Goal: Check status: Check status

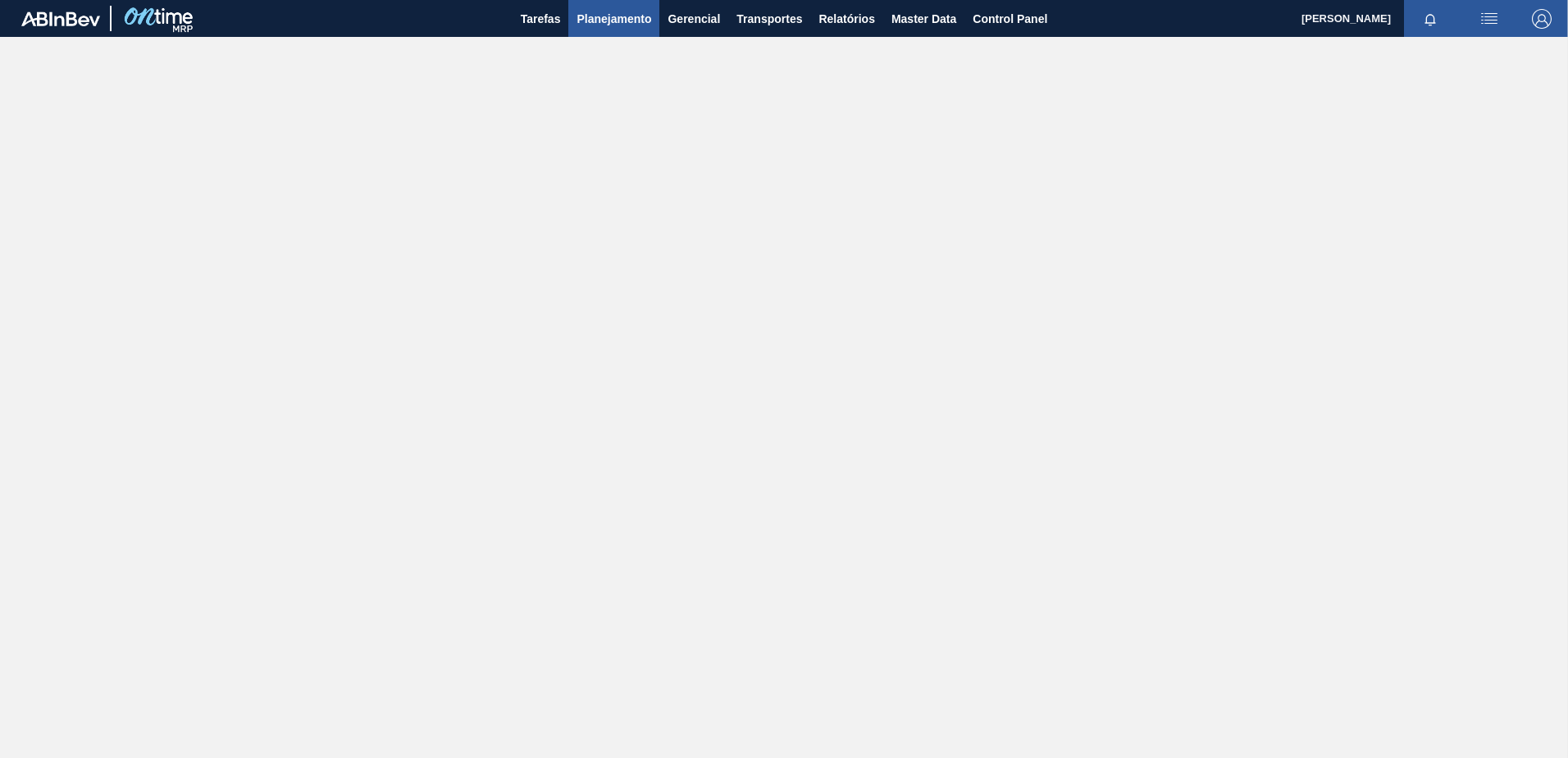
click at [620, 15] on span "Planejamento" at bounding box center [613, 19] width 74 height 20
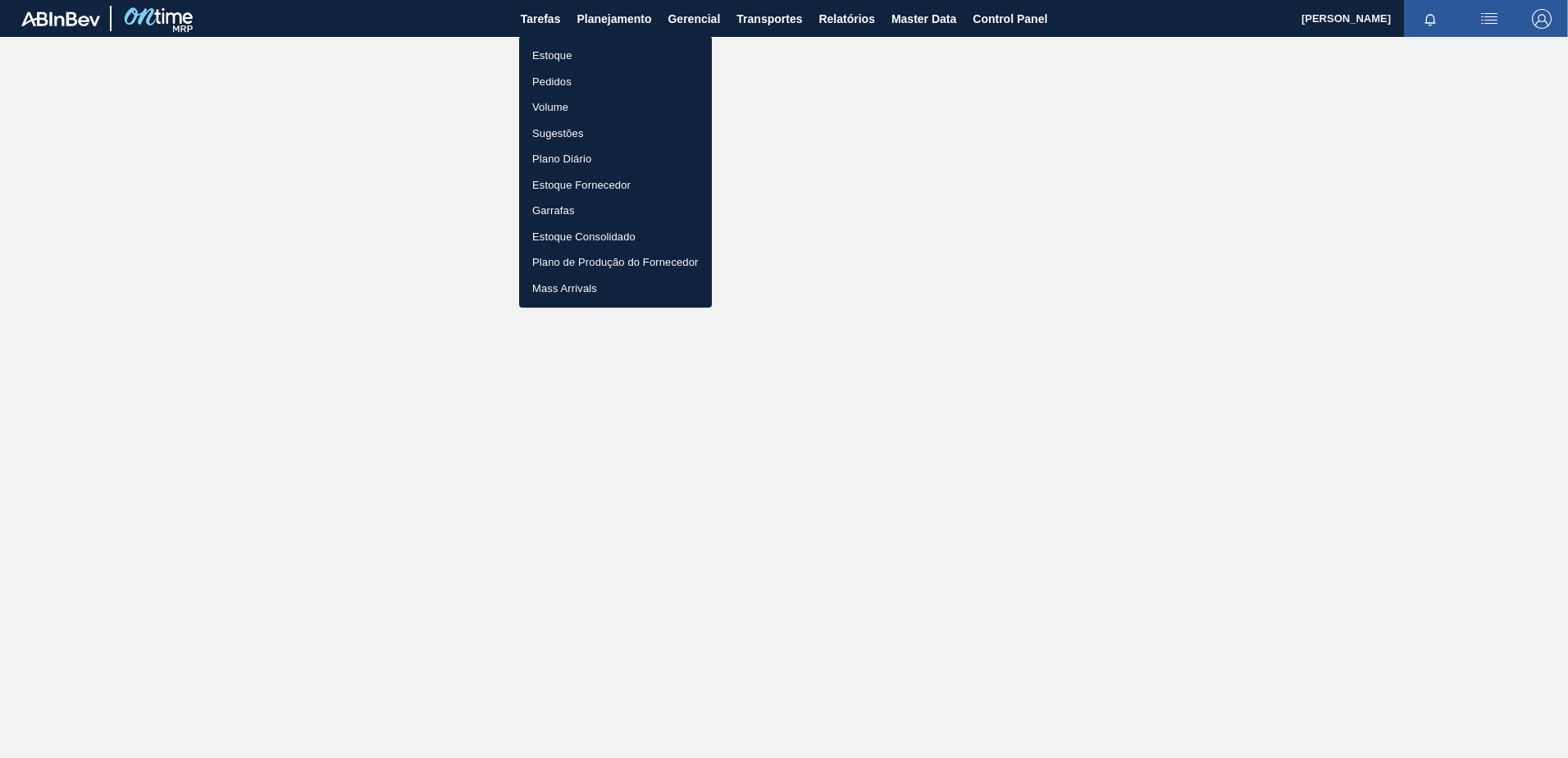
click at [570, 56] on li "Estoque" at bounding box center [615, 56] width 192 height 26
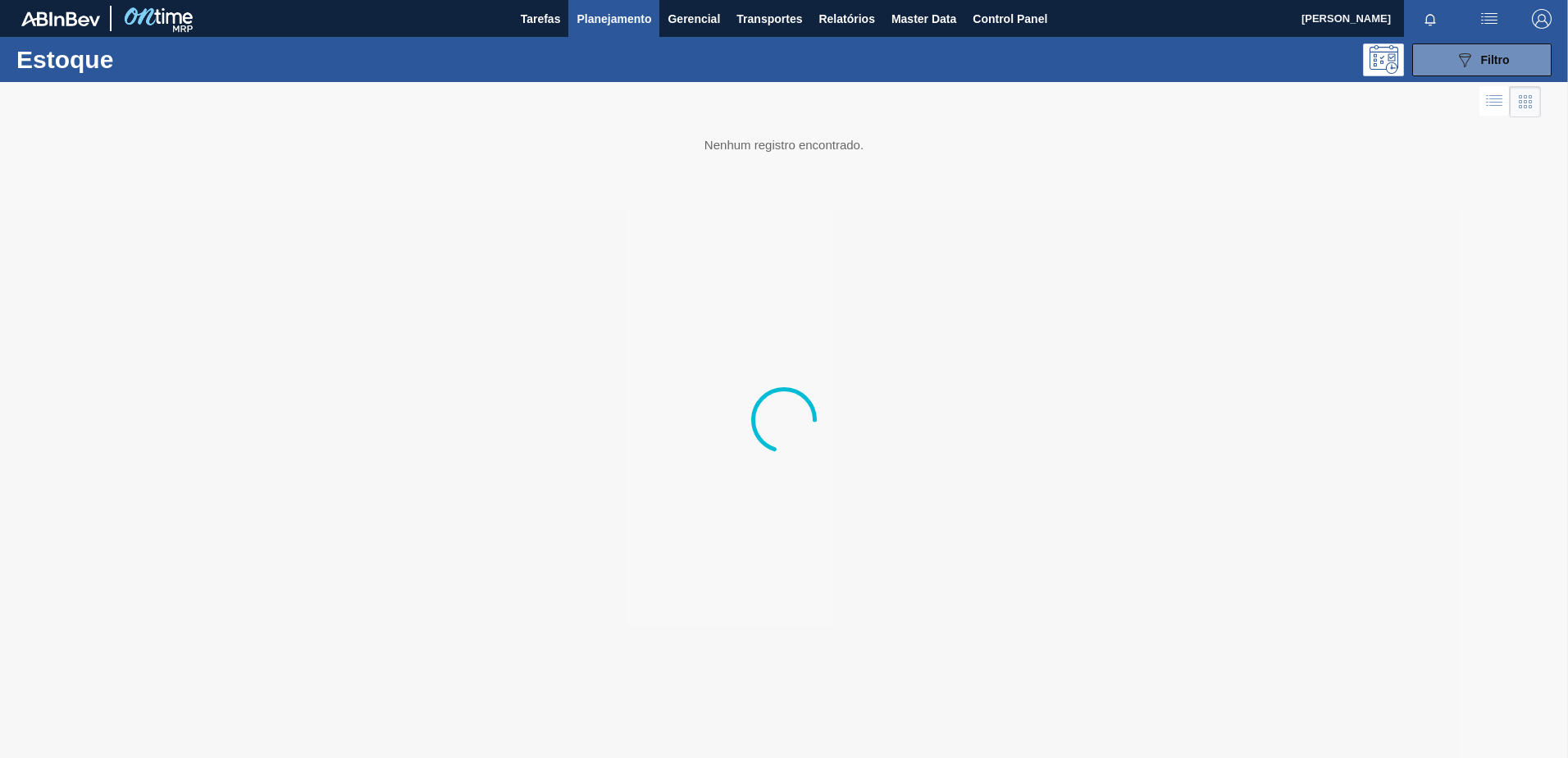
click at [1549, 22] on img "button" at bounding box center [1541, 19] width 20 height 20
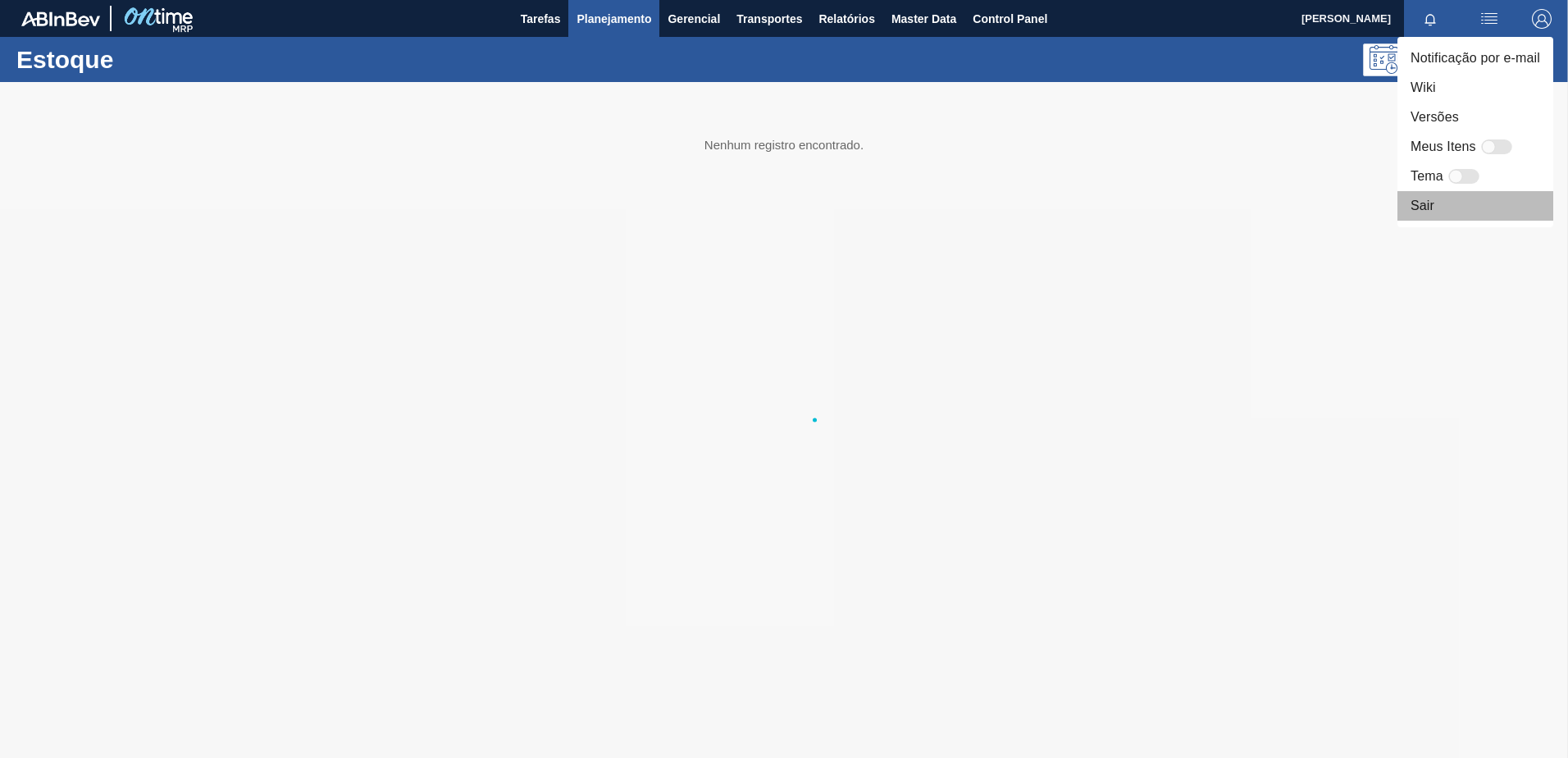
click at [1430, 207] on li "Sair" at bounding box center [1475, 206] width 156 height 30
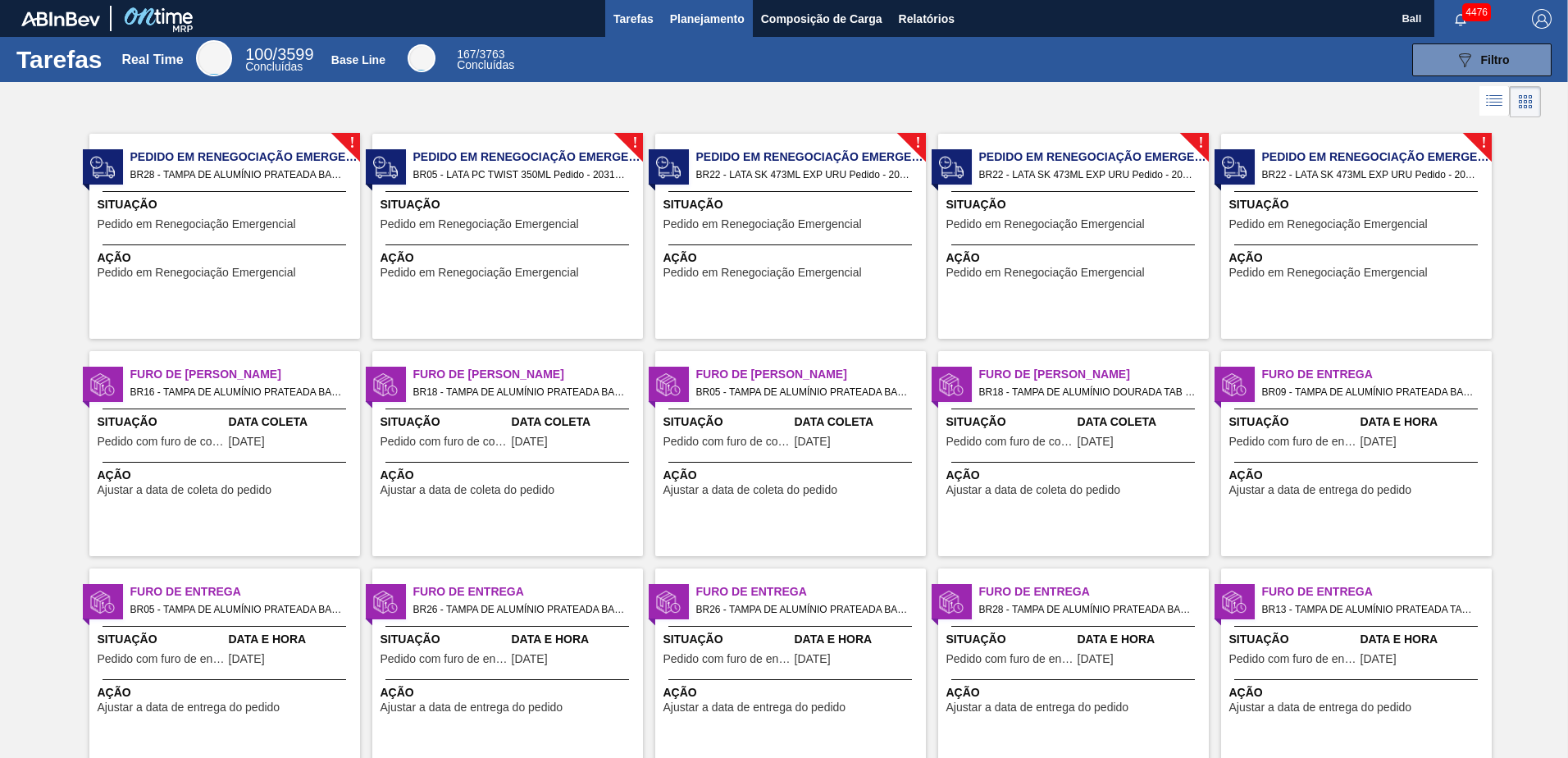
click at [695, 22] on span "Planejamento" at bounding box center [706, 19] width 74 height 20
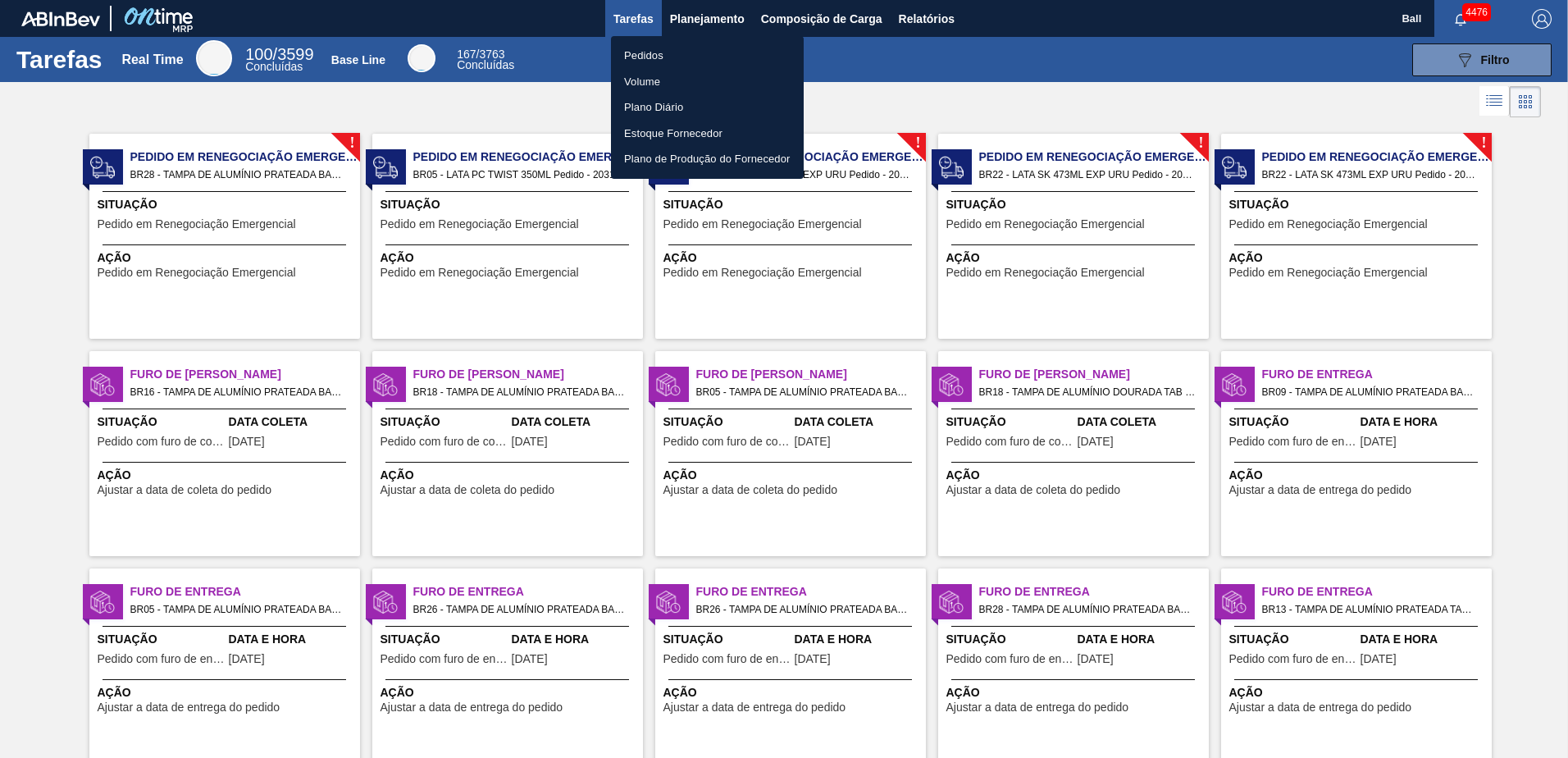
click at [649, 55] on li "Pedidos" at bounding box center [707, 56] width 192 height 26
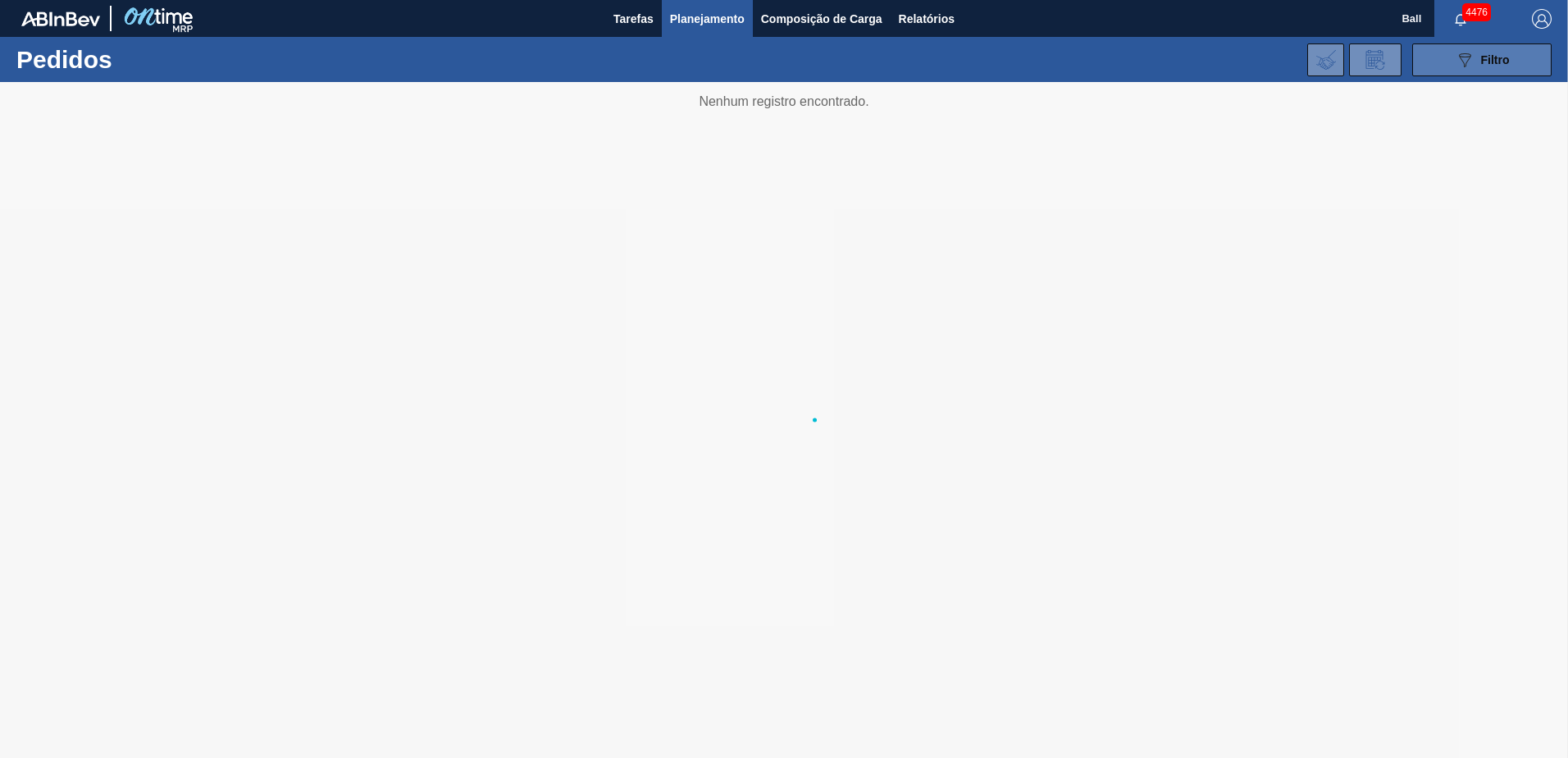
click at [1481, 68] on button "089F7B8B-B2A5-4AFE-B5C0-19BA573D28AC Filtro" at bounding box center [1482, 60] width 140 height 33
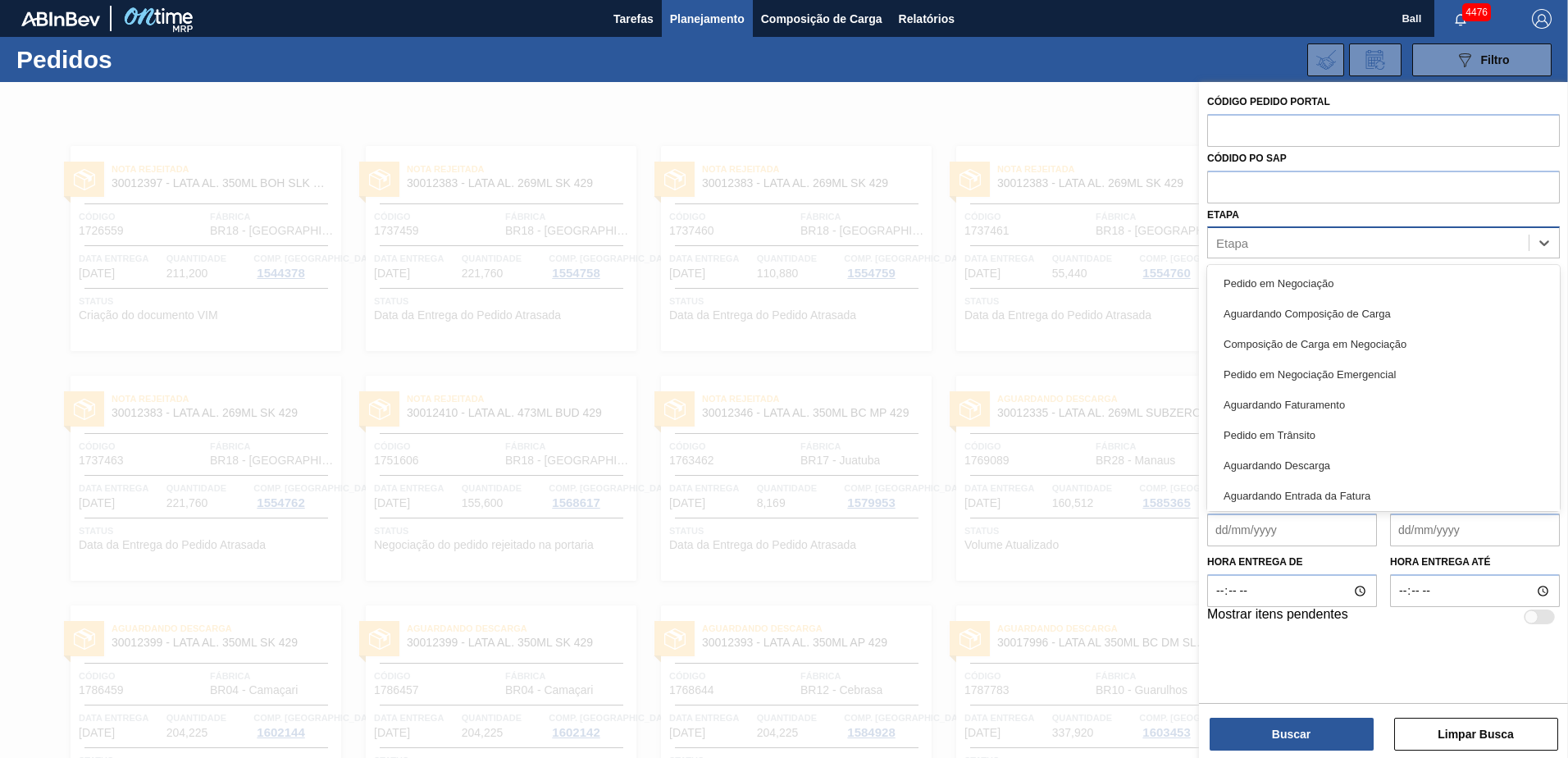
click at [1267, 245] on div "Etapa" at bounding box center [1368, 243] width 320 height 24
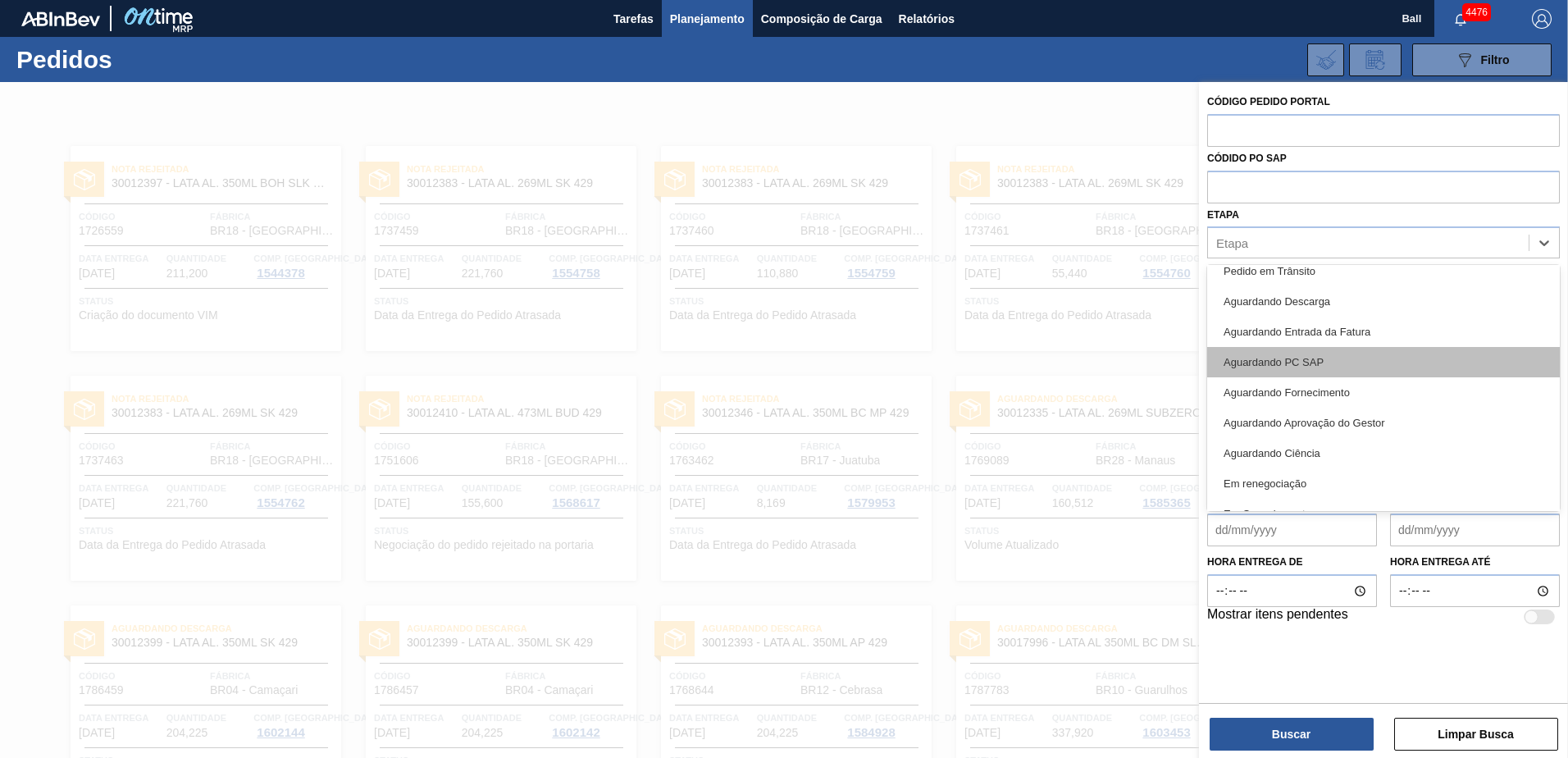
scroll to position [215, 0]
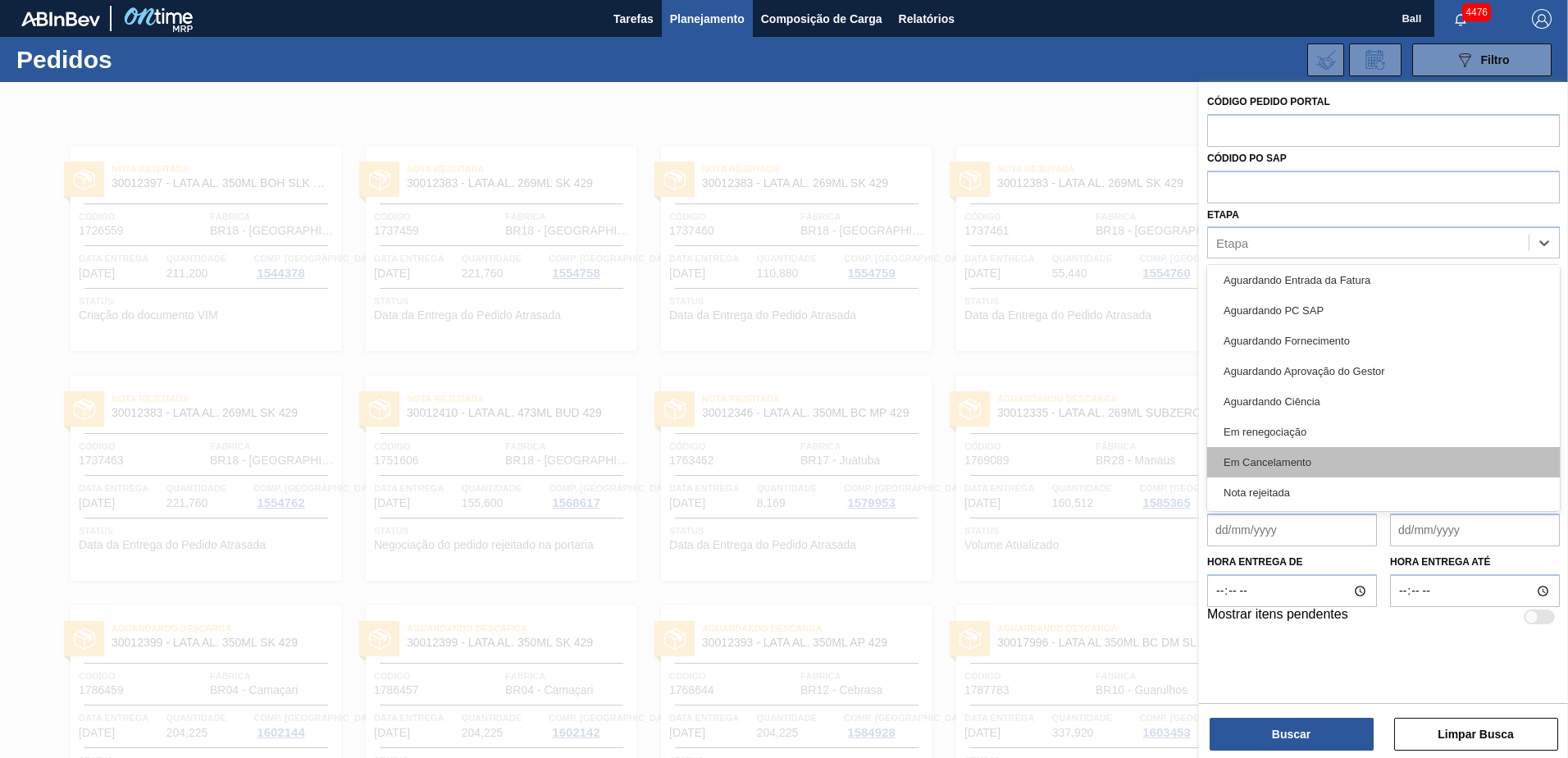
click at [1295, 458] on div "Em Cancelamento" at bounding box center [1384, 462] width 353 height 31
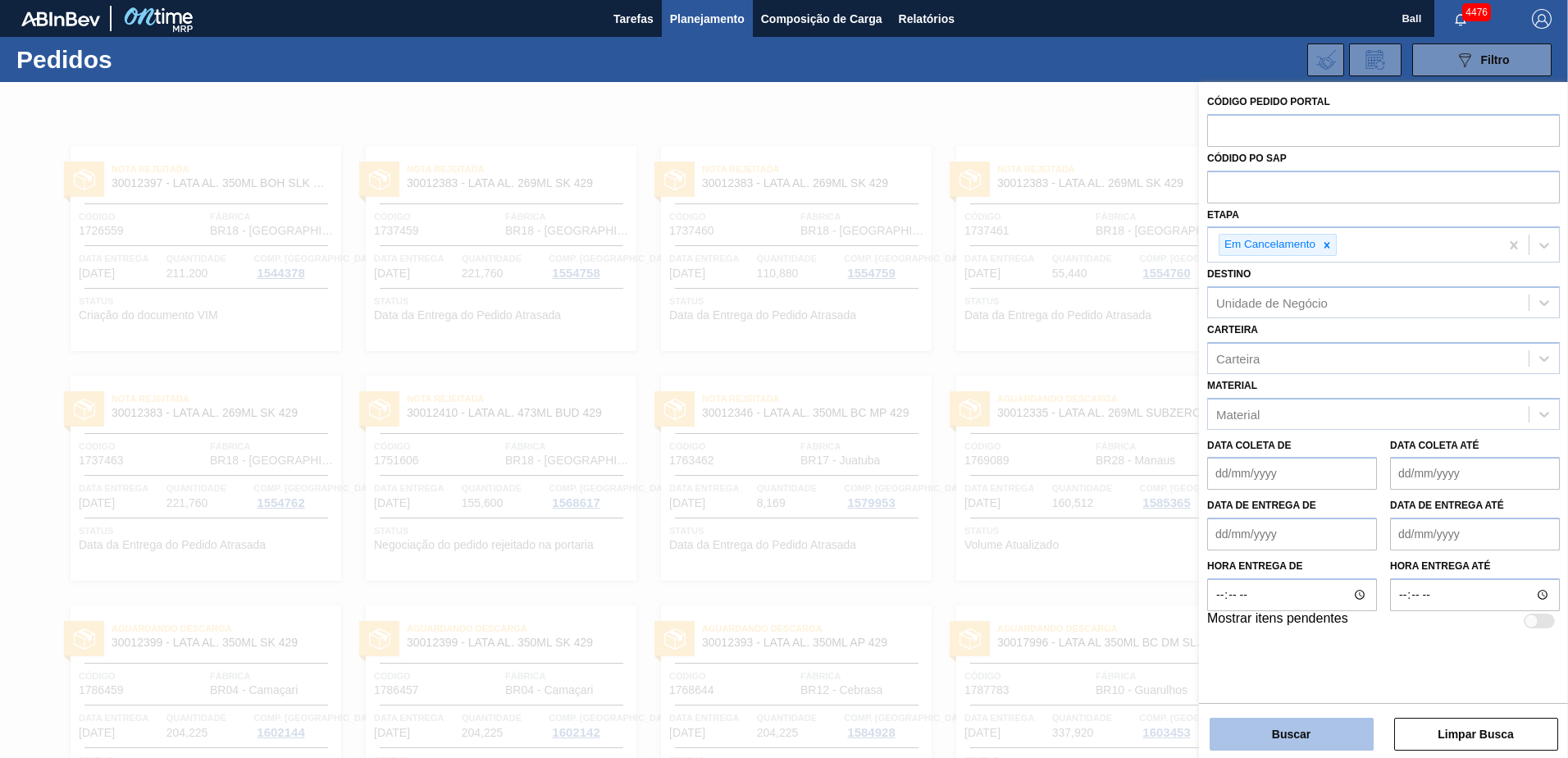
click at [1310, 733] on button "Buscar" at bounding box center [1290, 733] width 164 height 33
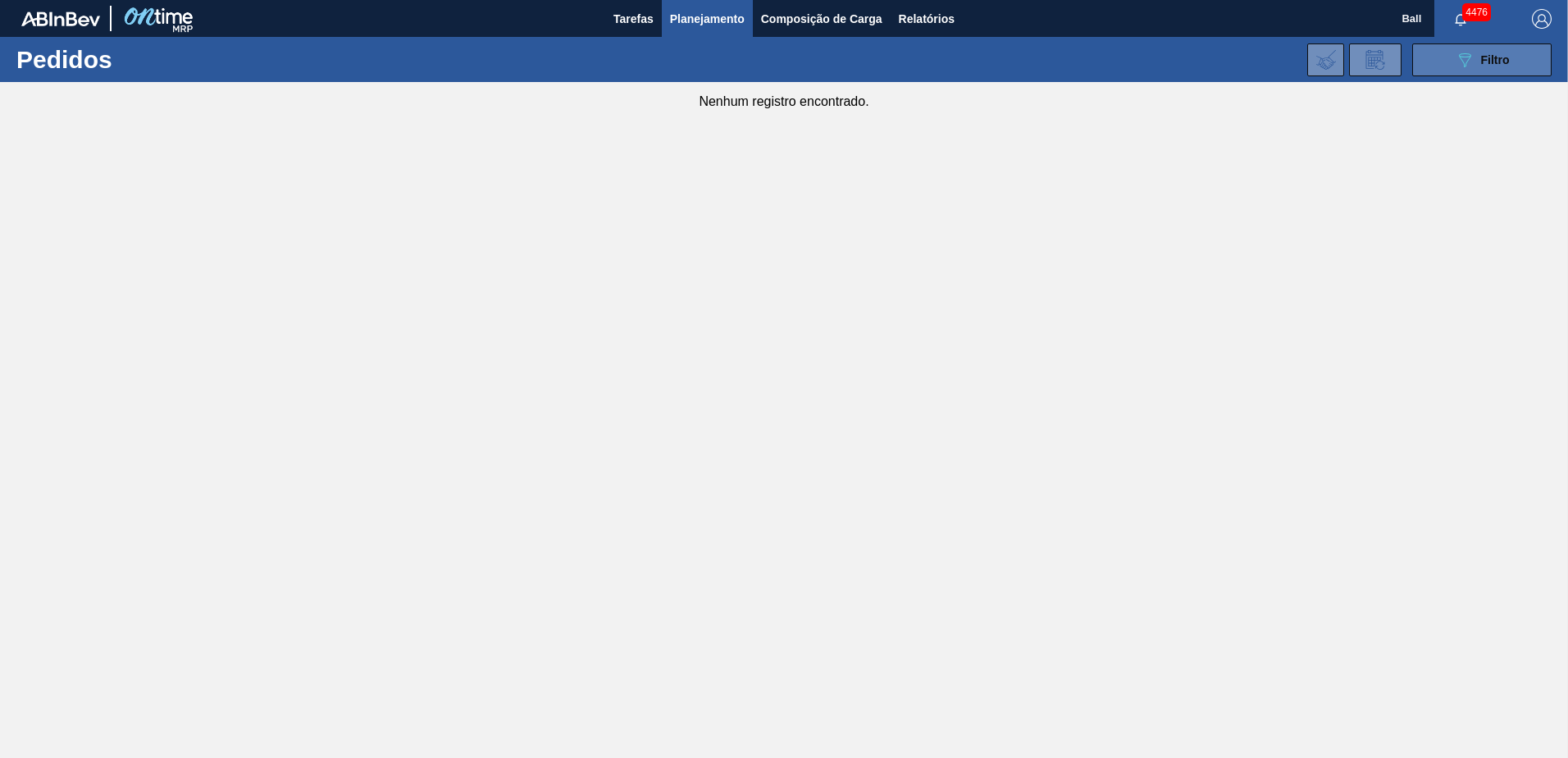
click at [1437, 60] on button "089F7B8B-B2A5-4AFE-B5C0-19BA573D28AC Filtro" at bounding box center [1482, 60] width 140 height 33
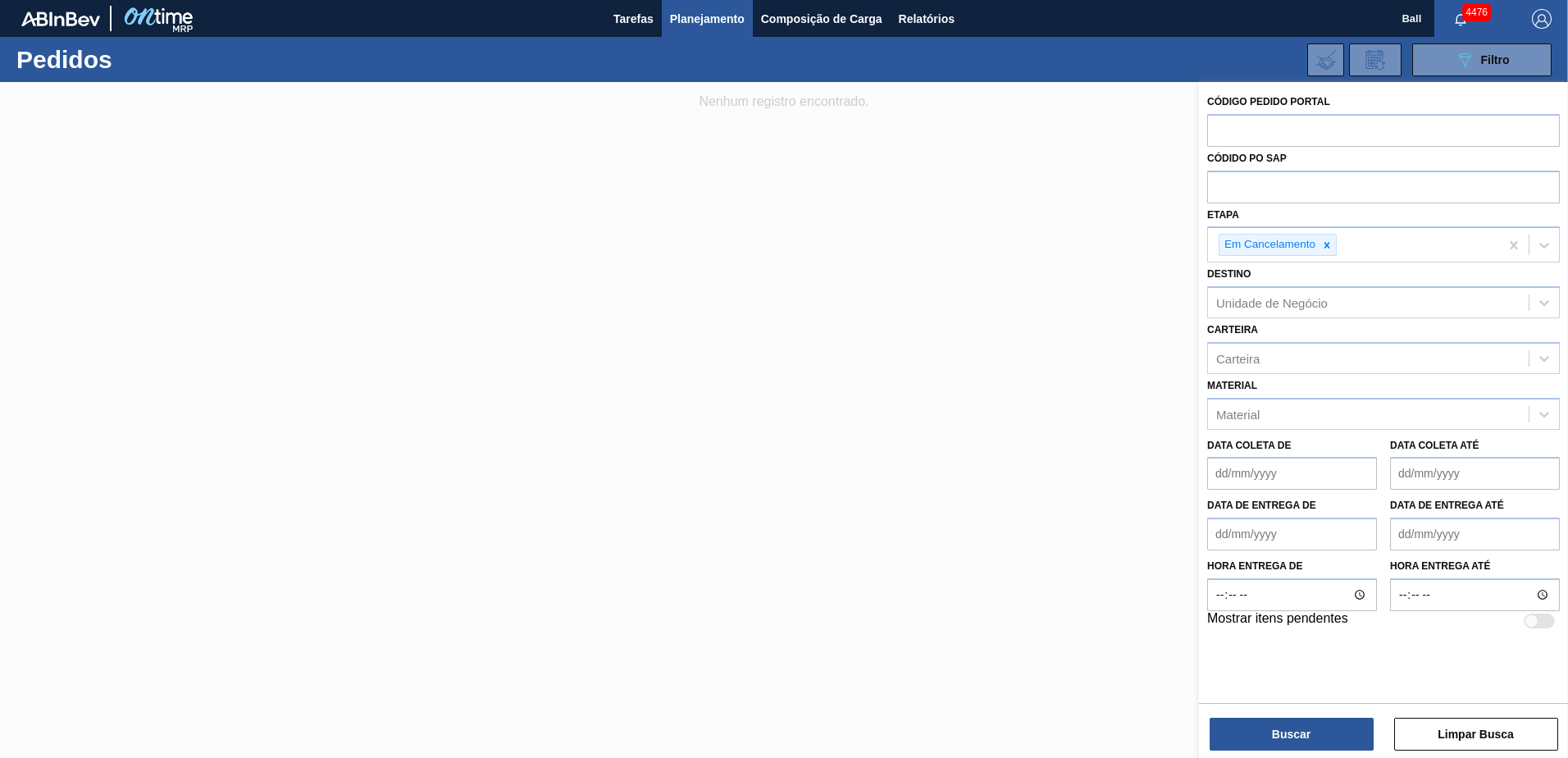
click at [1048, 316] on div at bounding box center [784, 461] width 1568 height 758
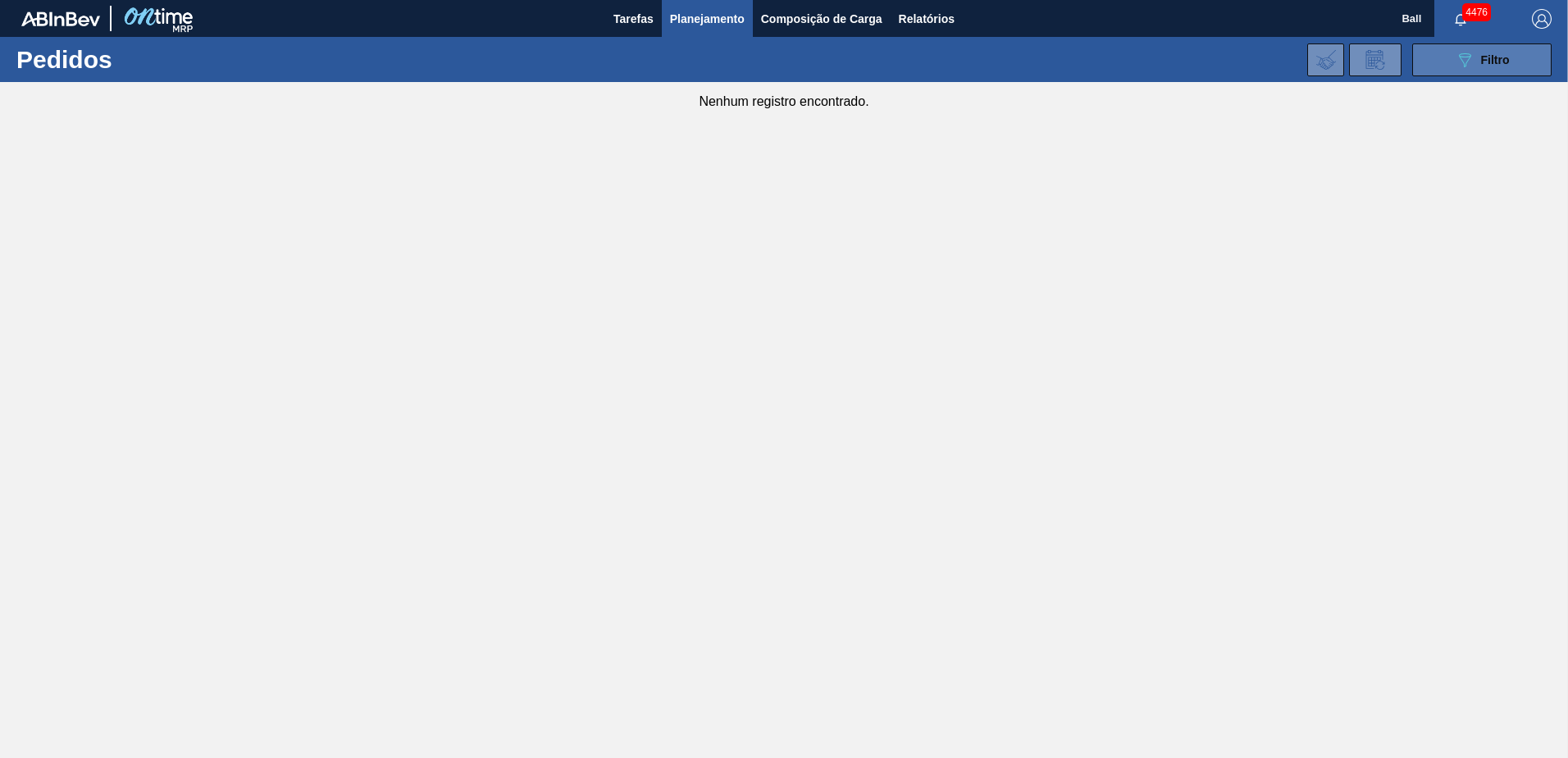
click at [1478, 71] on button "089F7B8B-B2A5-4AFE-B5C0-19BA573D28AC Filtro" at bounding box center [1482, 60] width 140 height 33
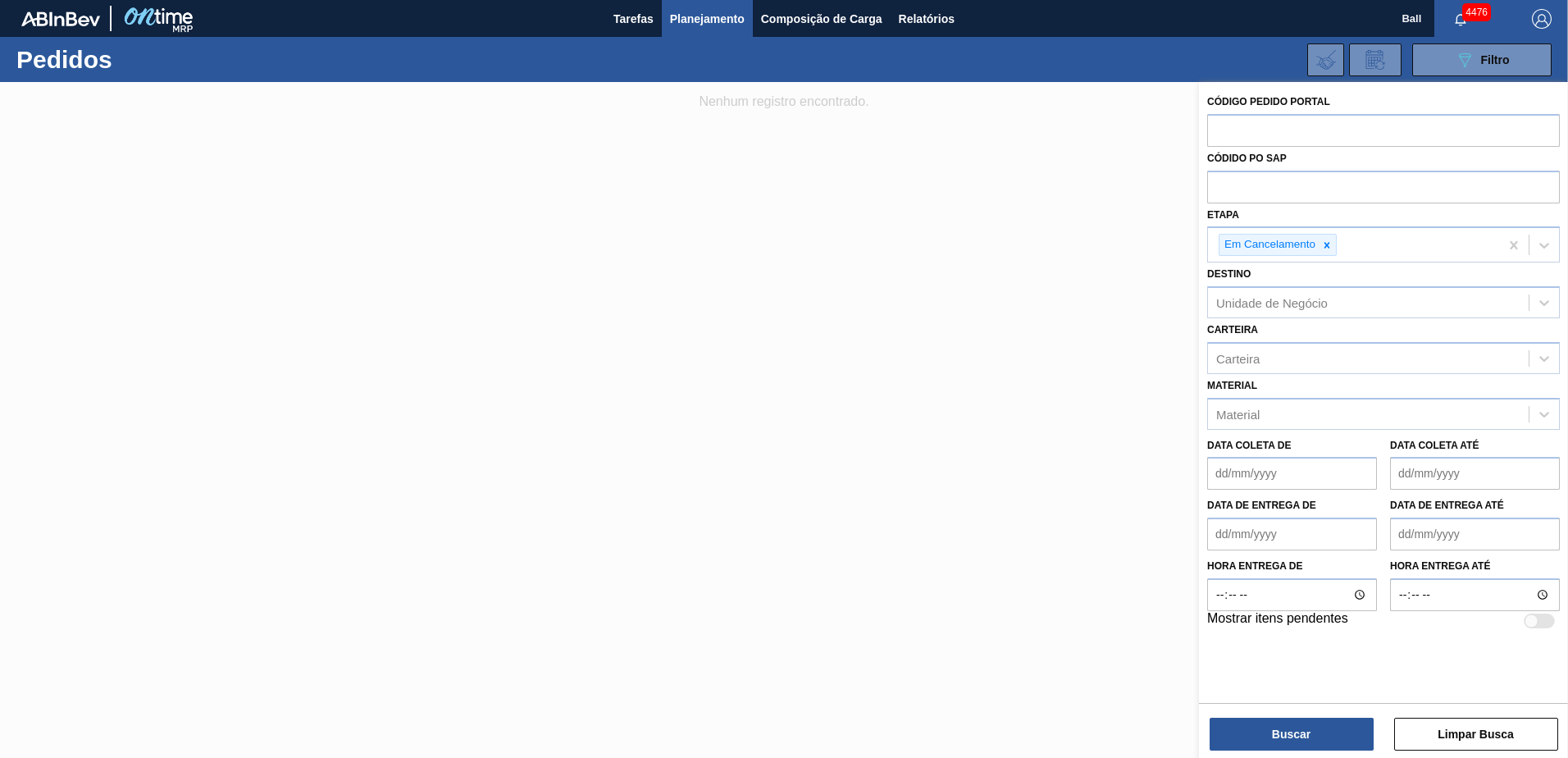
click at [1050, 252] on div at bounding box center [784, 461] width 1568 height 758
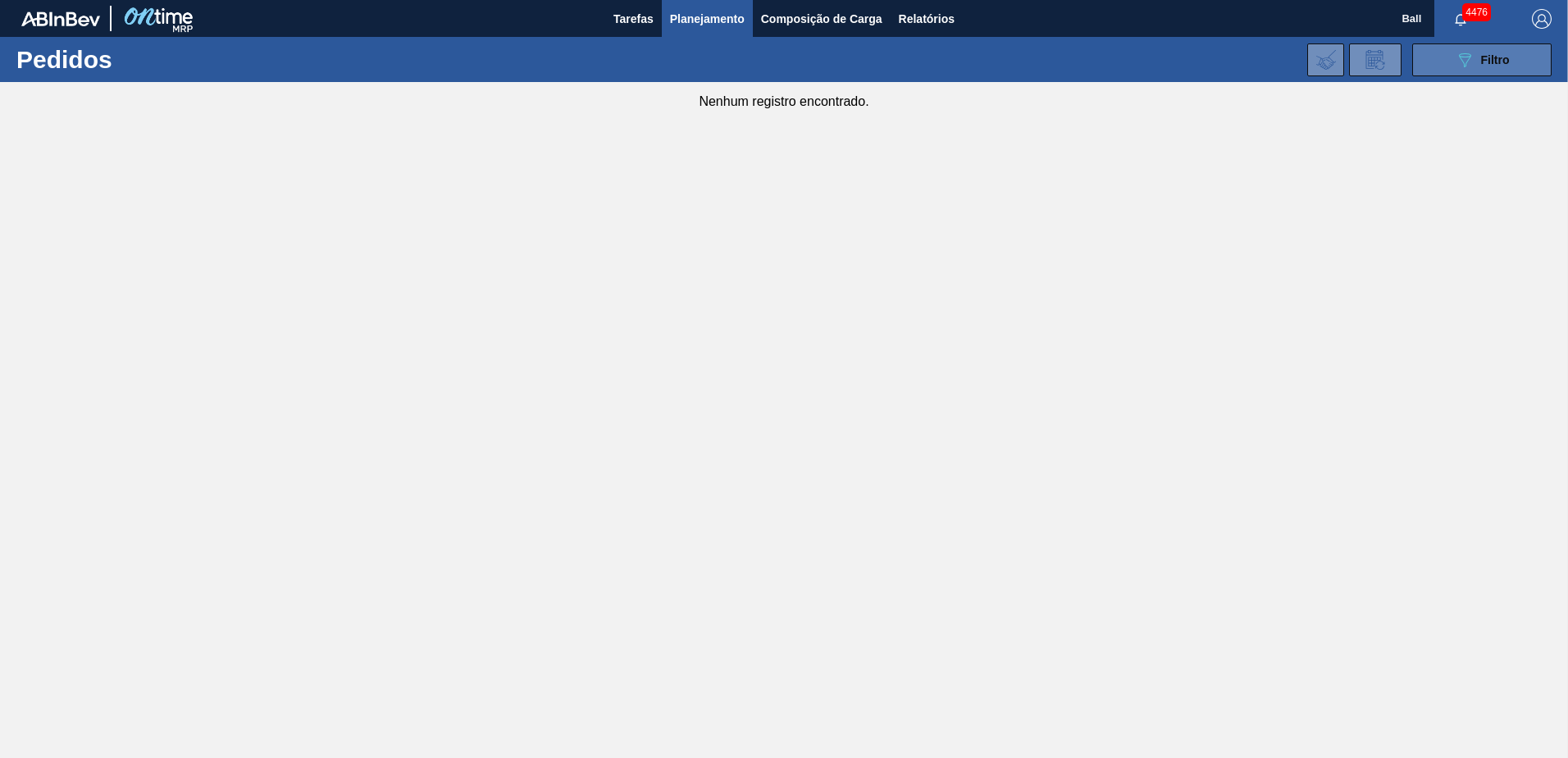
click at [1492, 75] on button "089F7B8B-B2A5-4AFE-B5C0-19BA573D28AC Filtro" at bounding box center [1482, 60] width 140 height 33
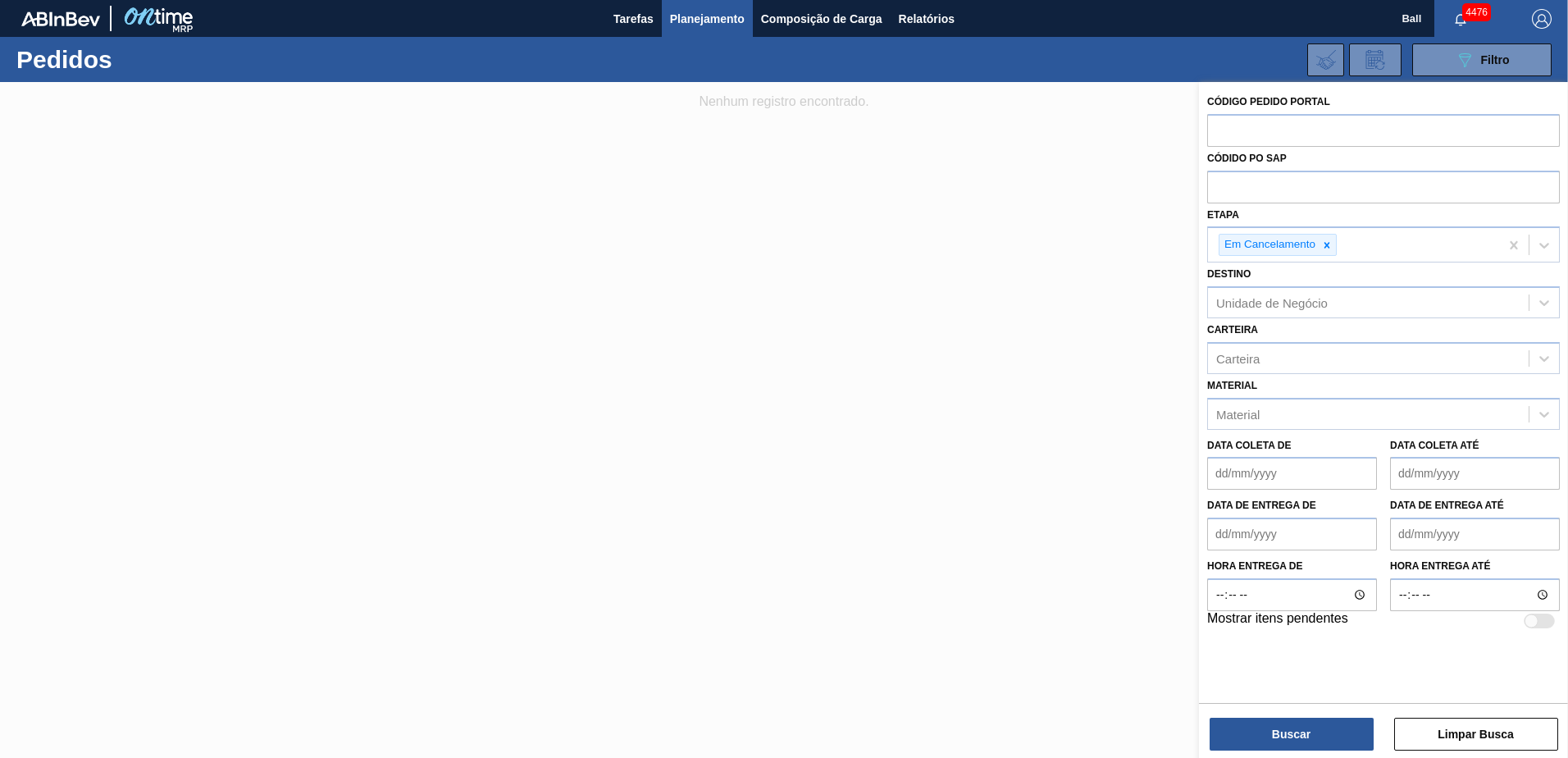
click at [1027, 249] on div at bounding box center [784, 461] width 1568 height 758
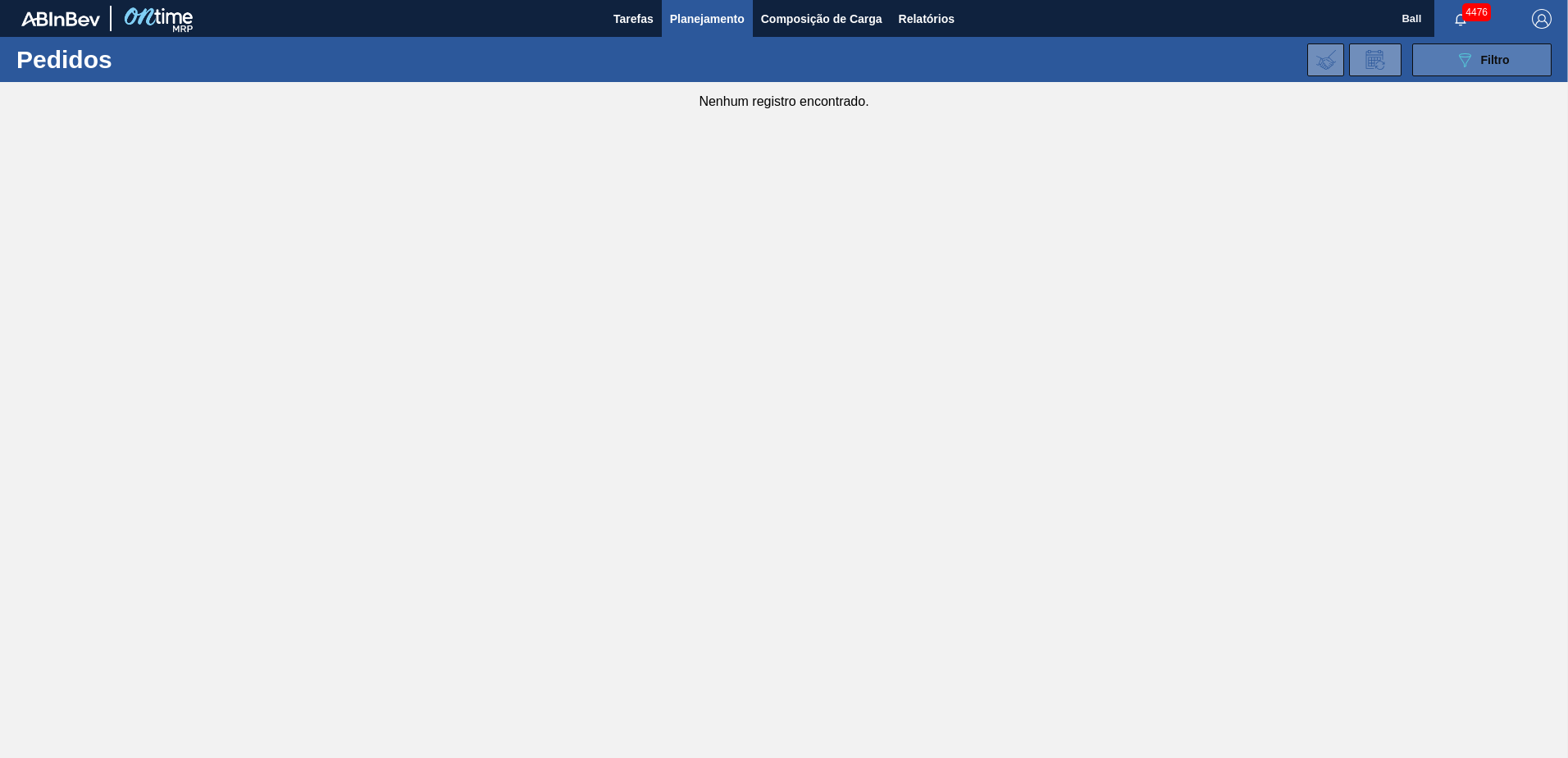
click at [1456, 67] on icon "089F7B8B-B2A5-4AFE-B5C0-19BA573D28AC" at bounding box center [1465, 60] width 20 height 20
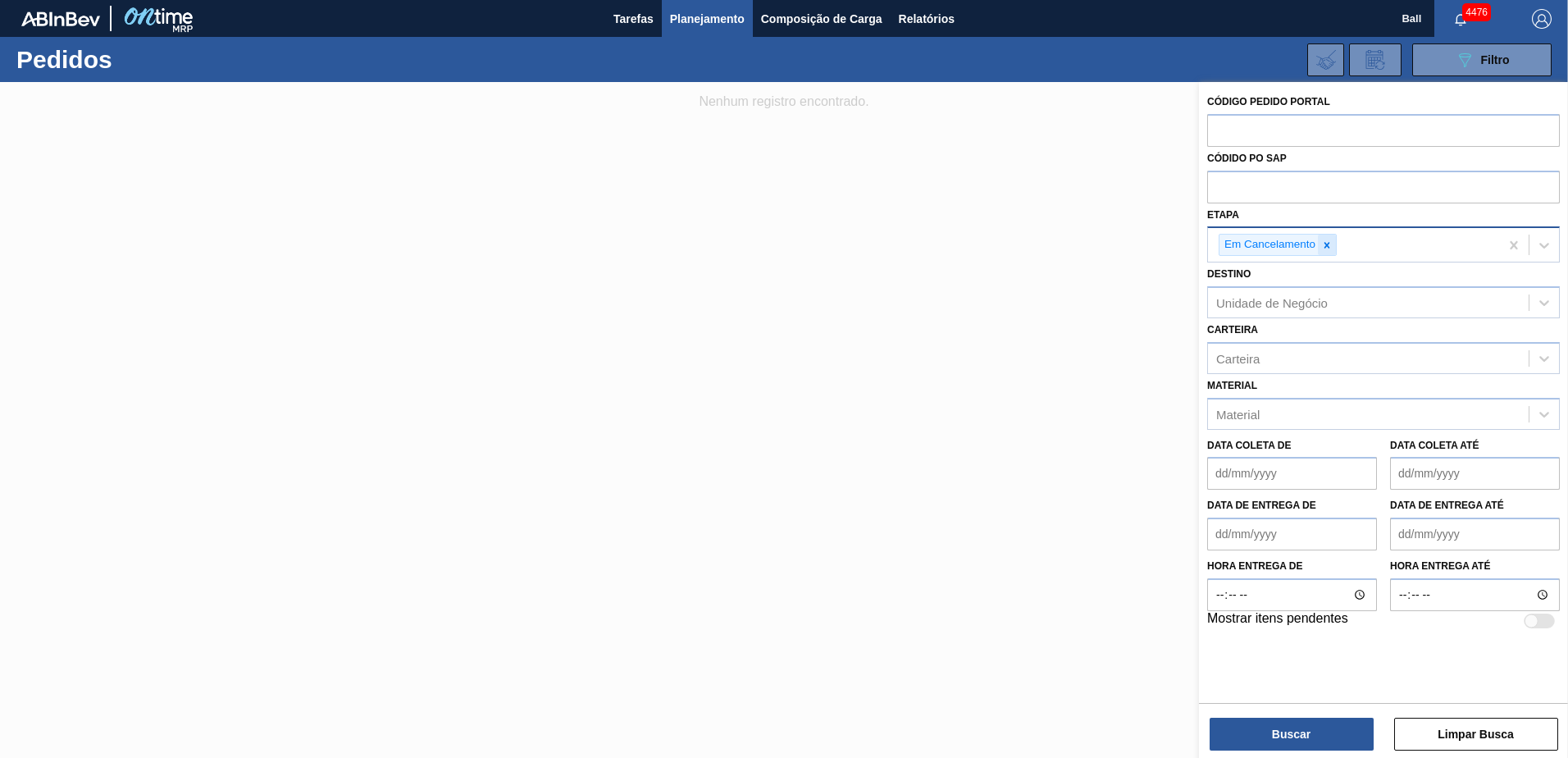
click at [1330, 243] on icon at bounding box center [1327, 245] width 12 height 12
click at [1251, 134] on input "text" at bounding box center [1384, 129] width 353 height 31
type input "2035459"
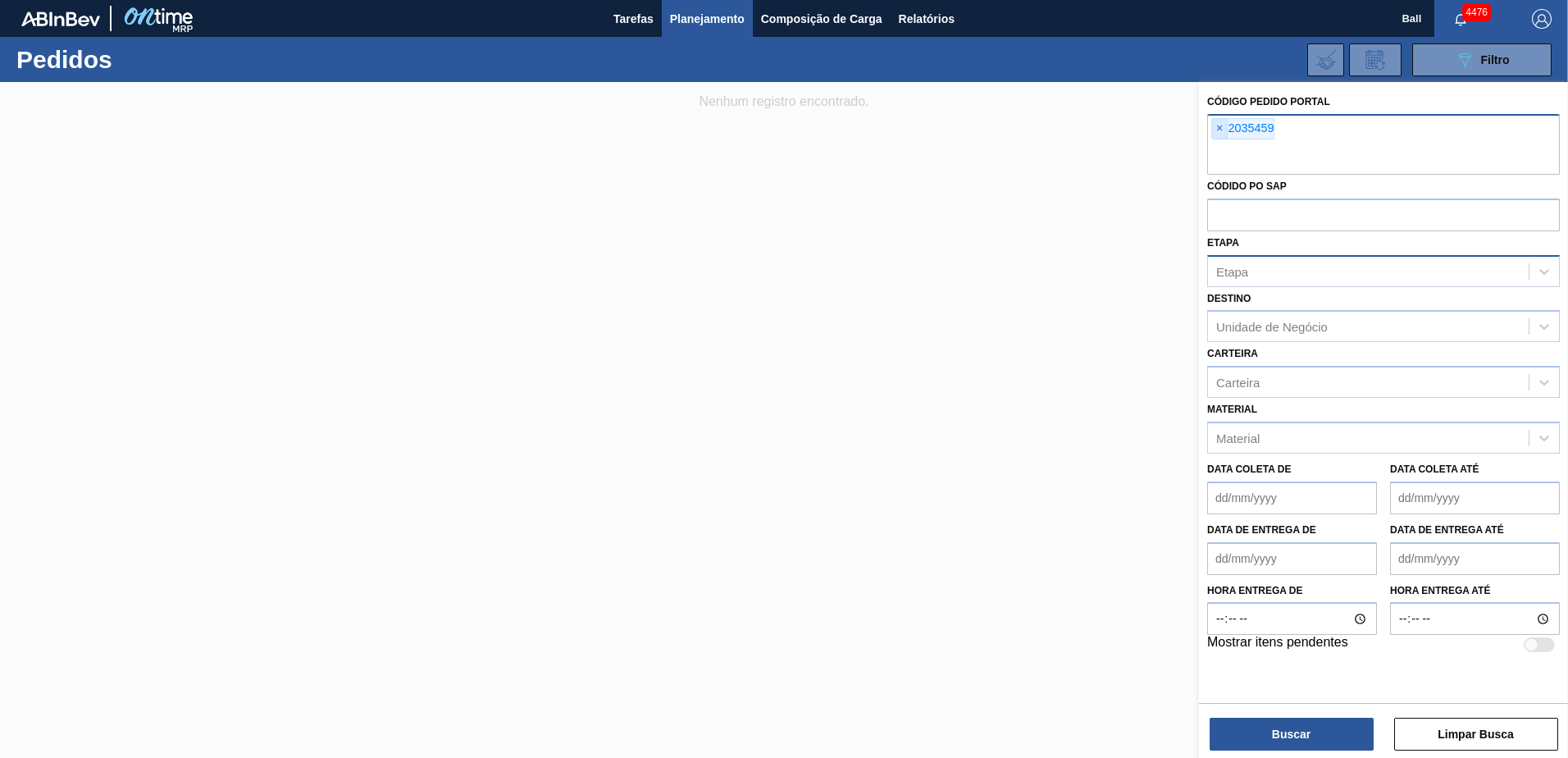
click at [1215, 123] on span "×" at bounding box center [1220, 129] width 16 height 20
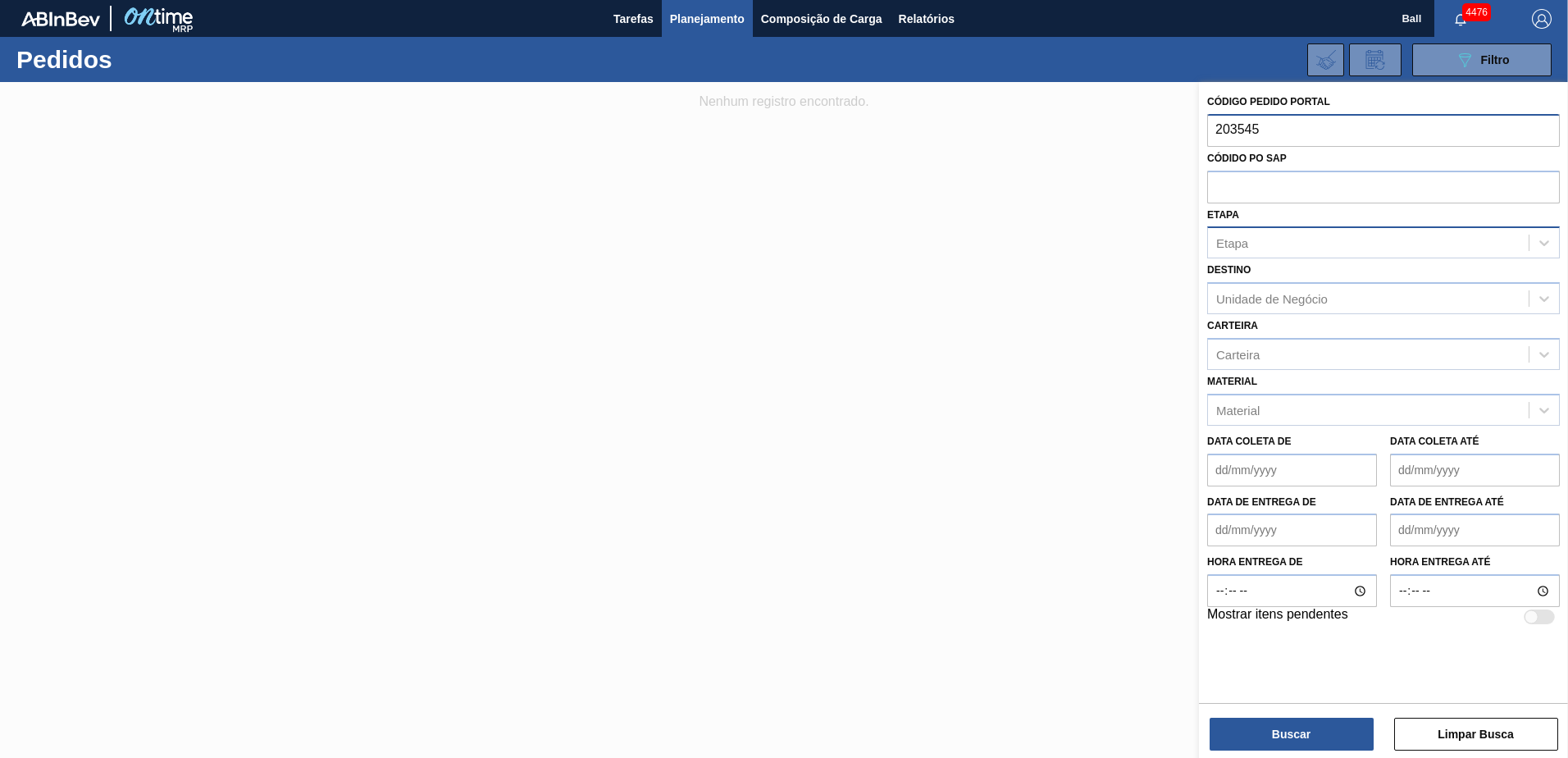
type input "2035457"
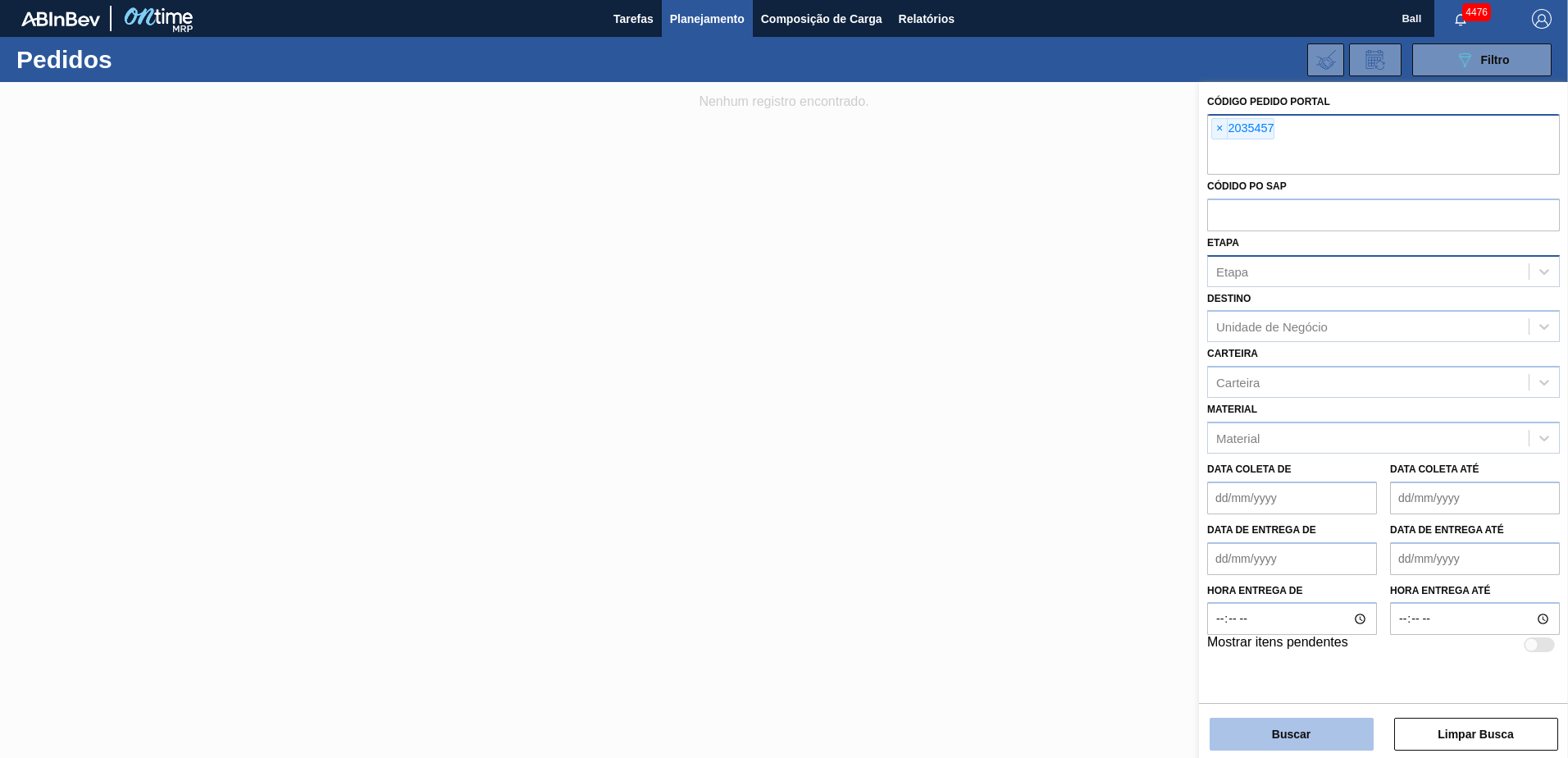
click at [1252, 731] on button "Buscar" at bounding box center [1290, 733] width 164 height 33
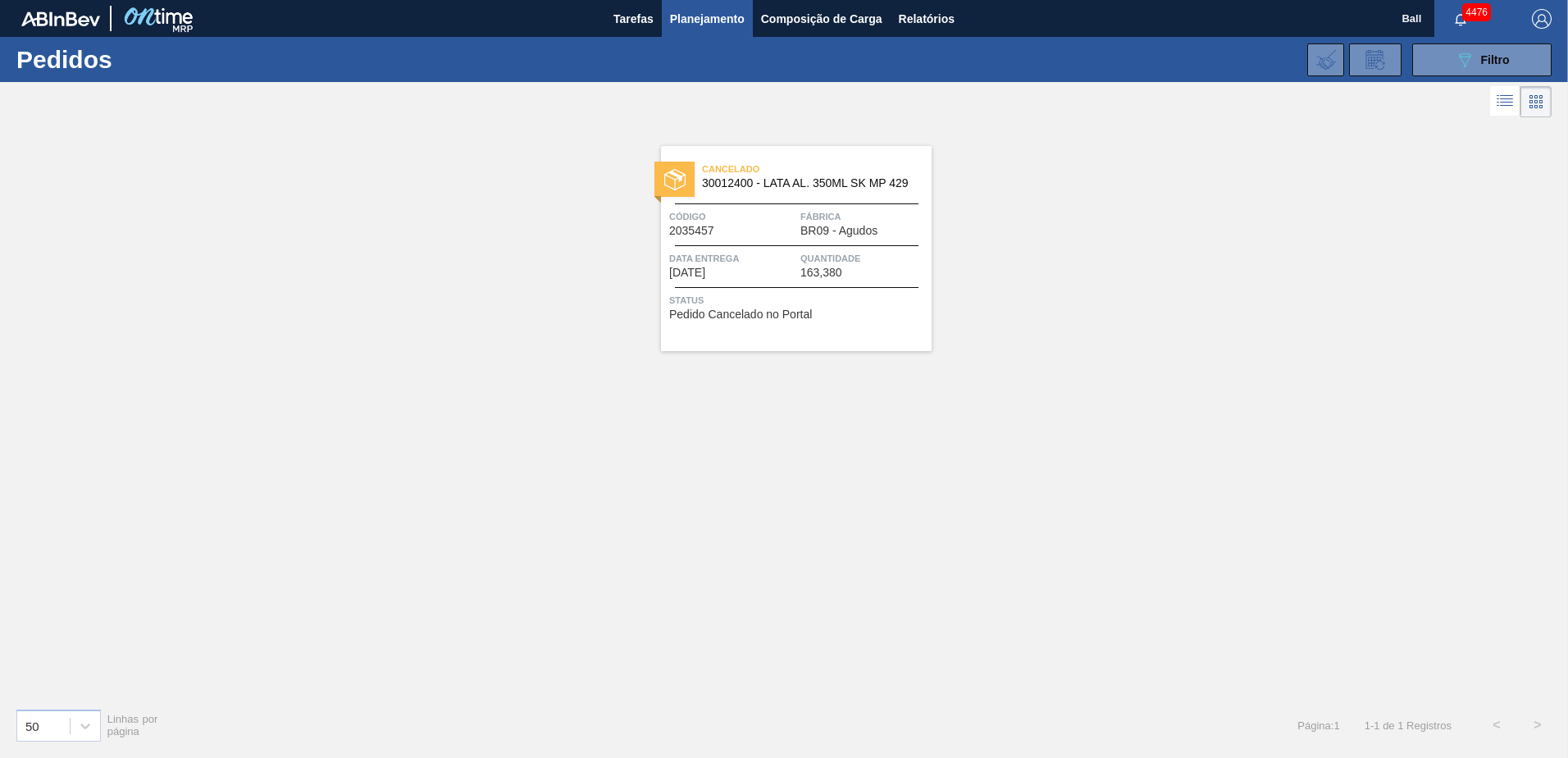
click at [810, 213] on span "Fábrica" at bounding box center [864, 216] width 127 height 17
click at [1465, 60] on icon "089F7B8B-B2A5-4AFE-B5C0-19BA573D28AC" at bounding box center [1465, 60] width 20 height 20
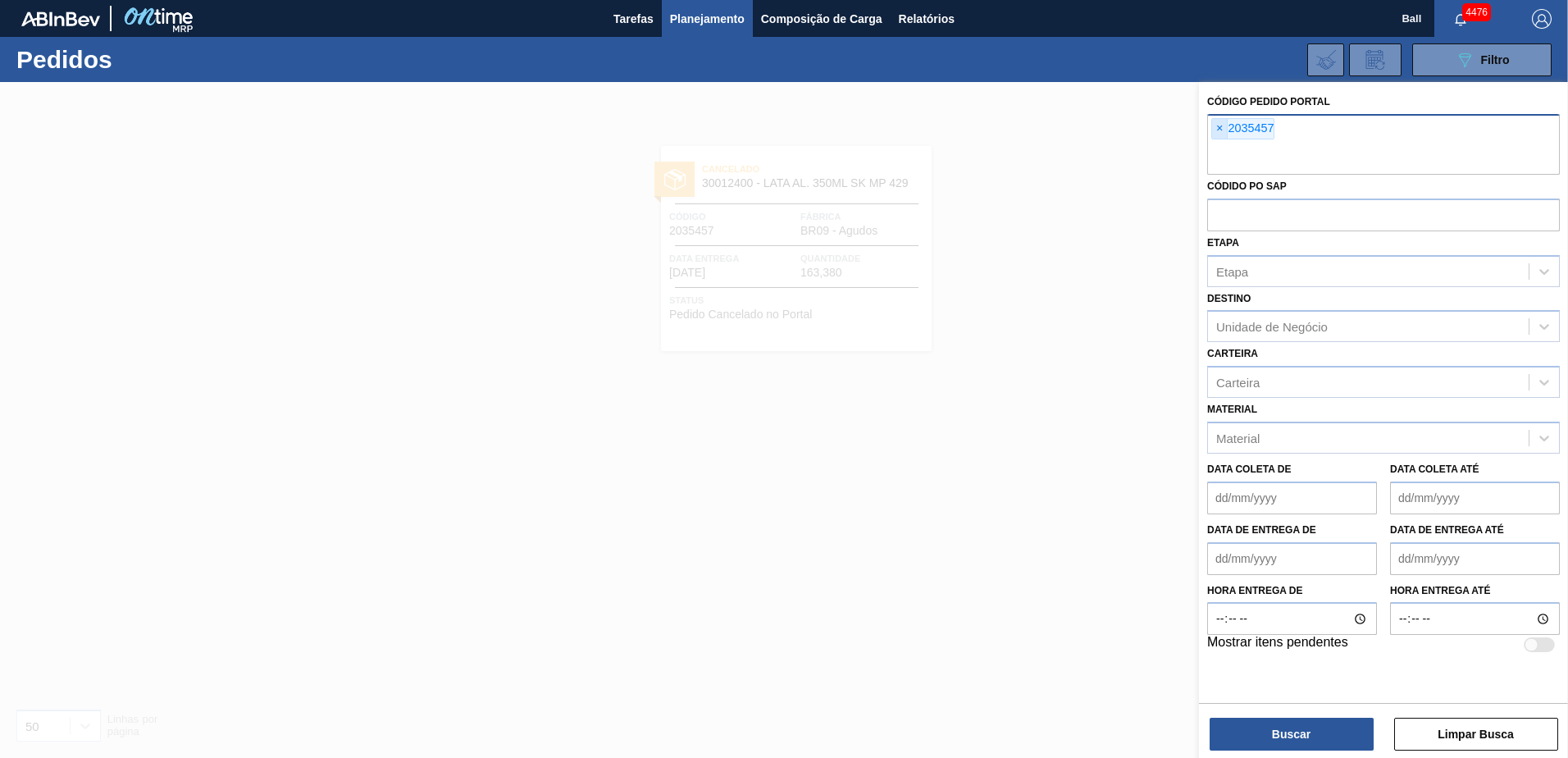
click at [1222, 126] on span "×" at bounding box center [1220, 129] width 16 height 20
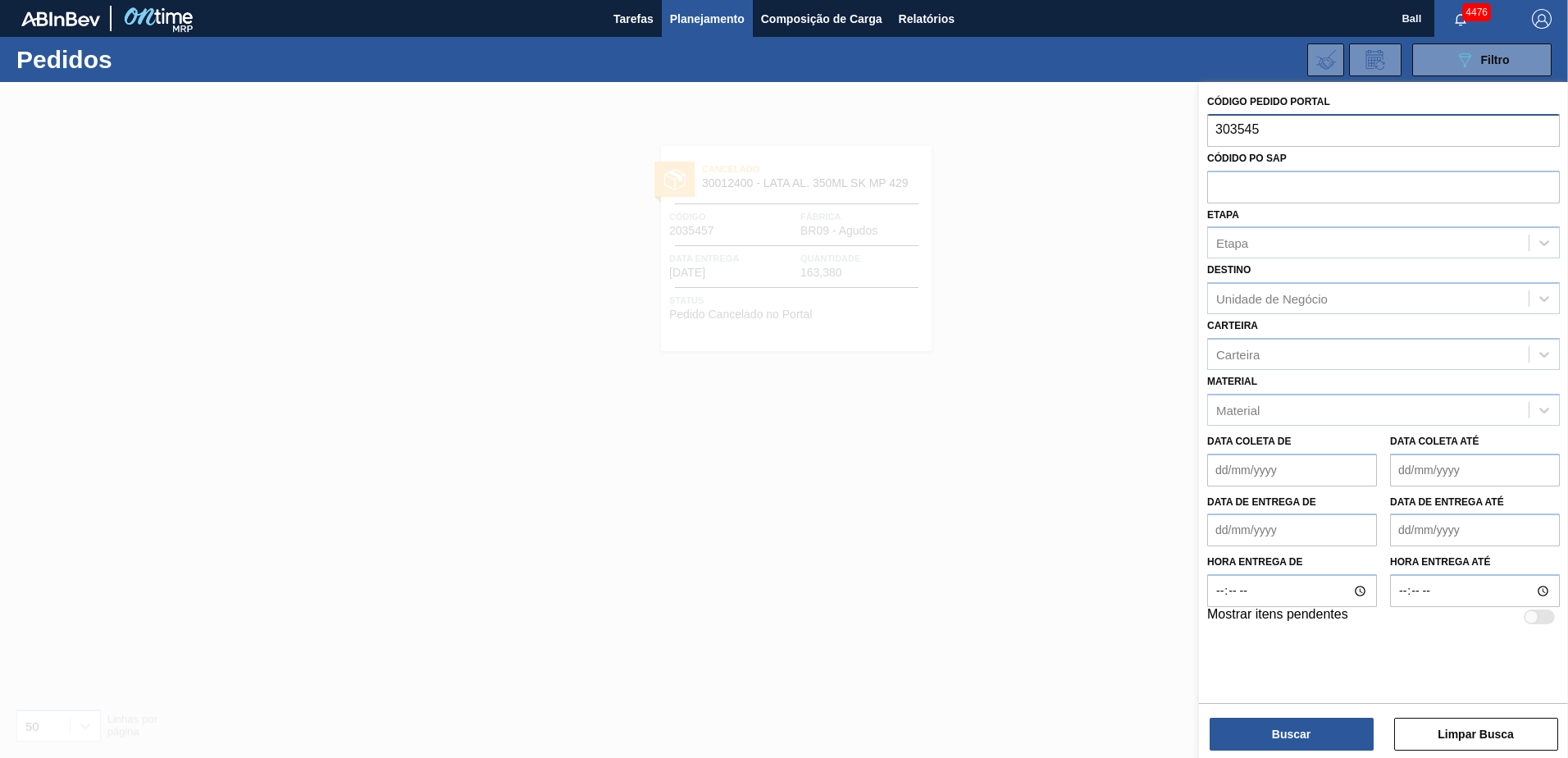
type input "3035452"
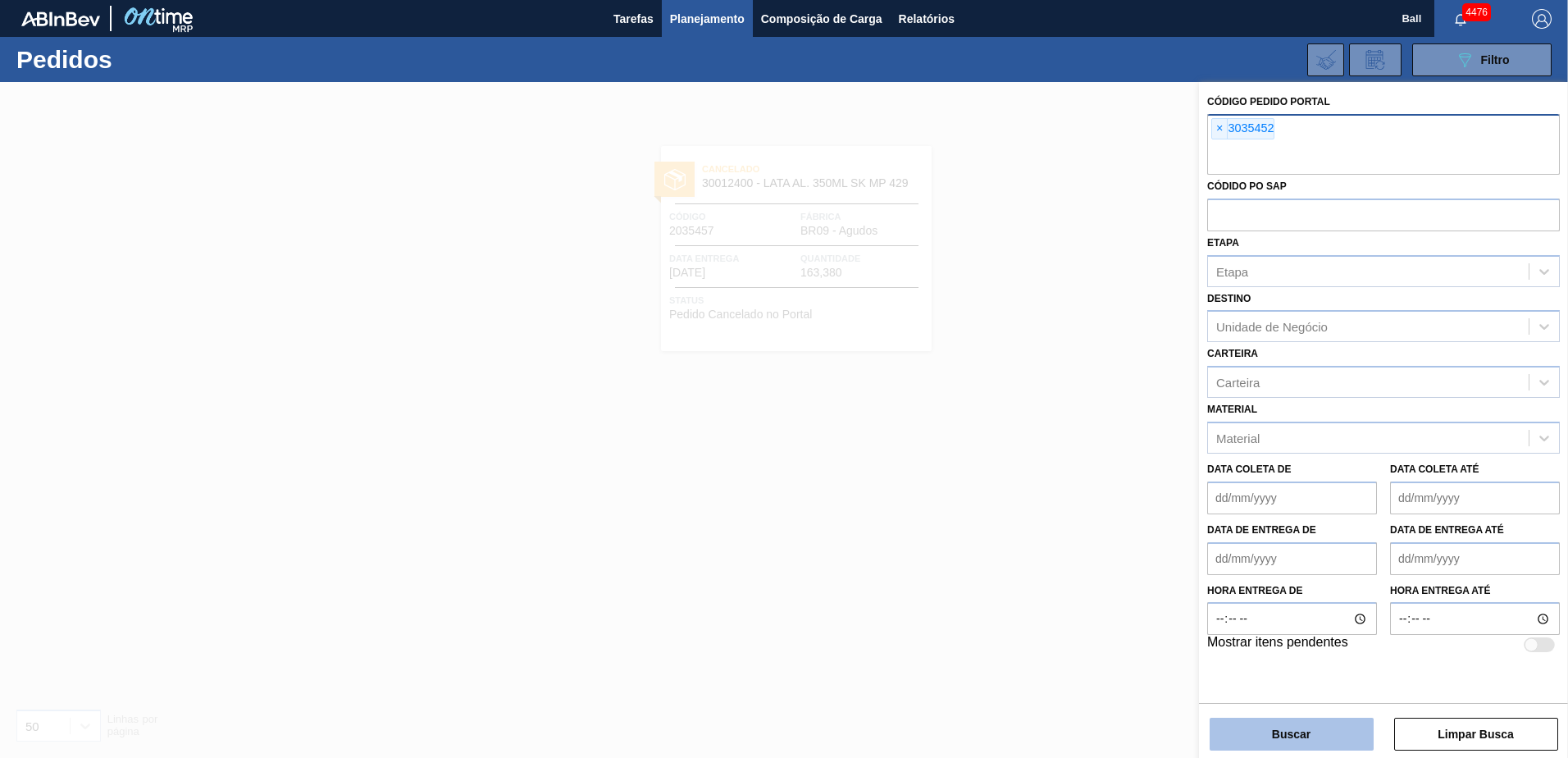
click at [1242, 738] on button "Buscar" at bounding box center [1290, 733] width 164 height 33
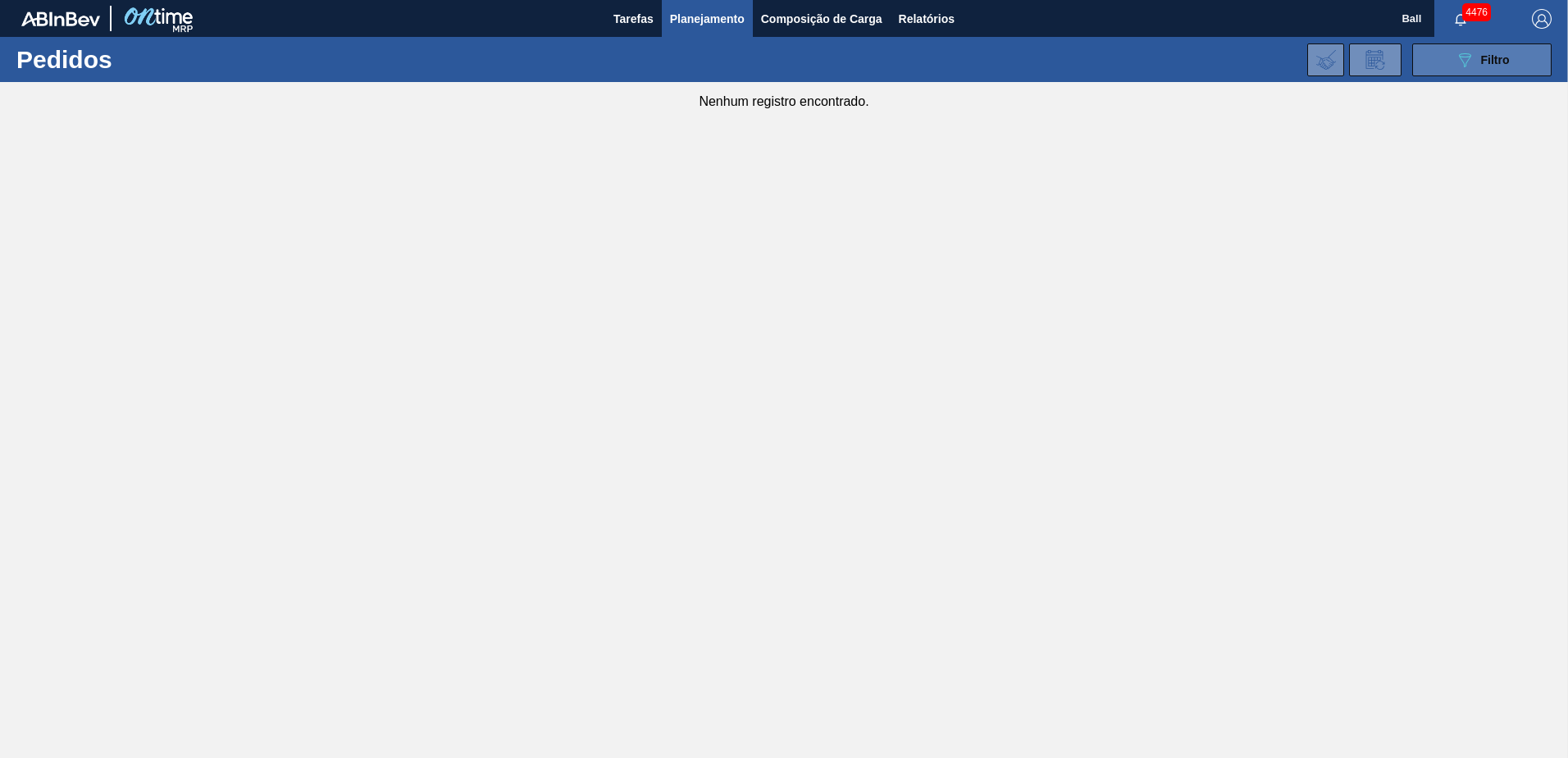
click at [1452, 66] on button "089F7B8B-B2A5-4AFE-B5C0-19BA573D28AC Filtro" at bounding box center [1482, 60] width 140 height 33
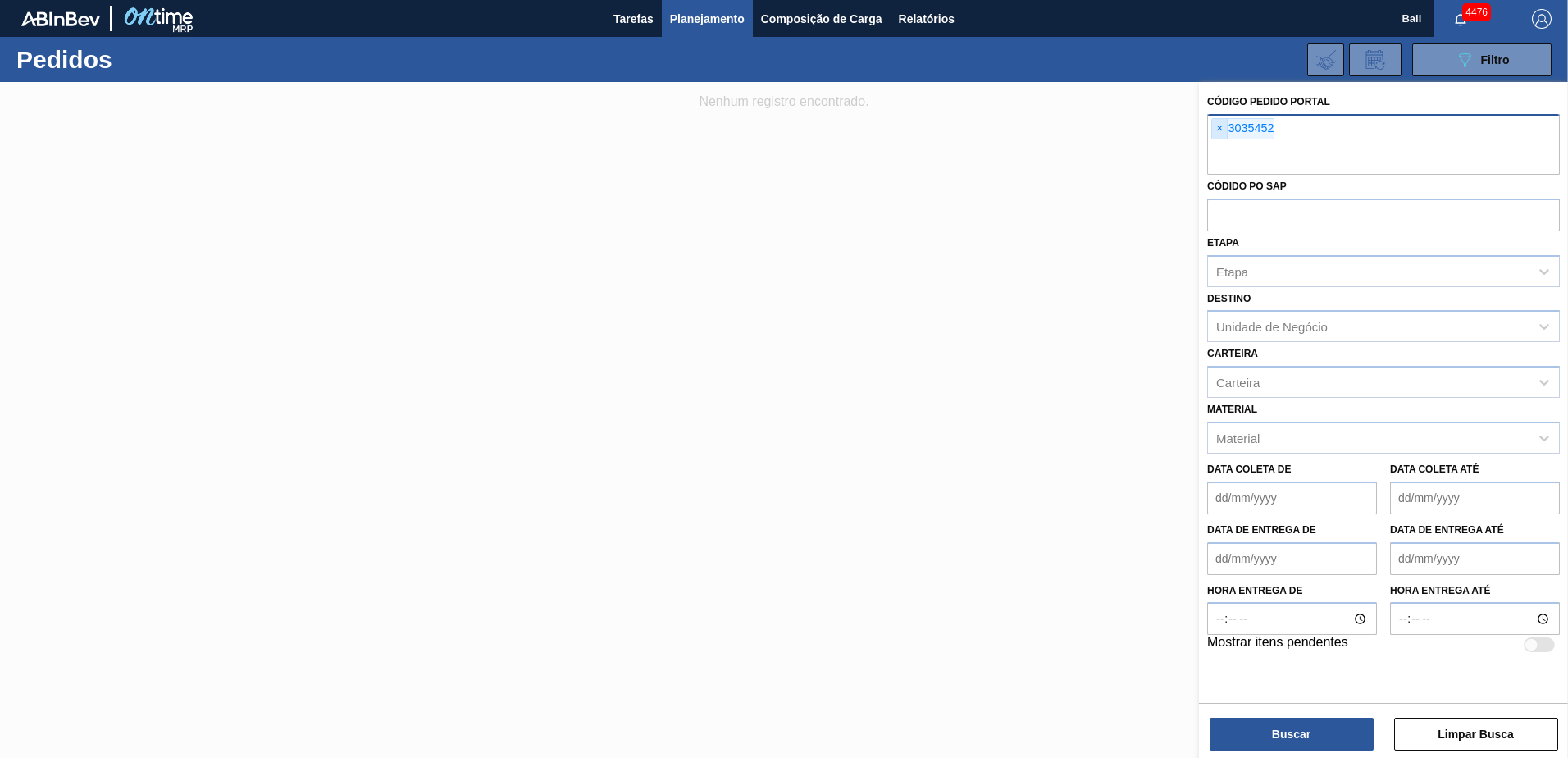
click at [1219, 130] on span "×" at bounding box center [1220, 129] width 16 height 20
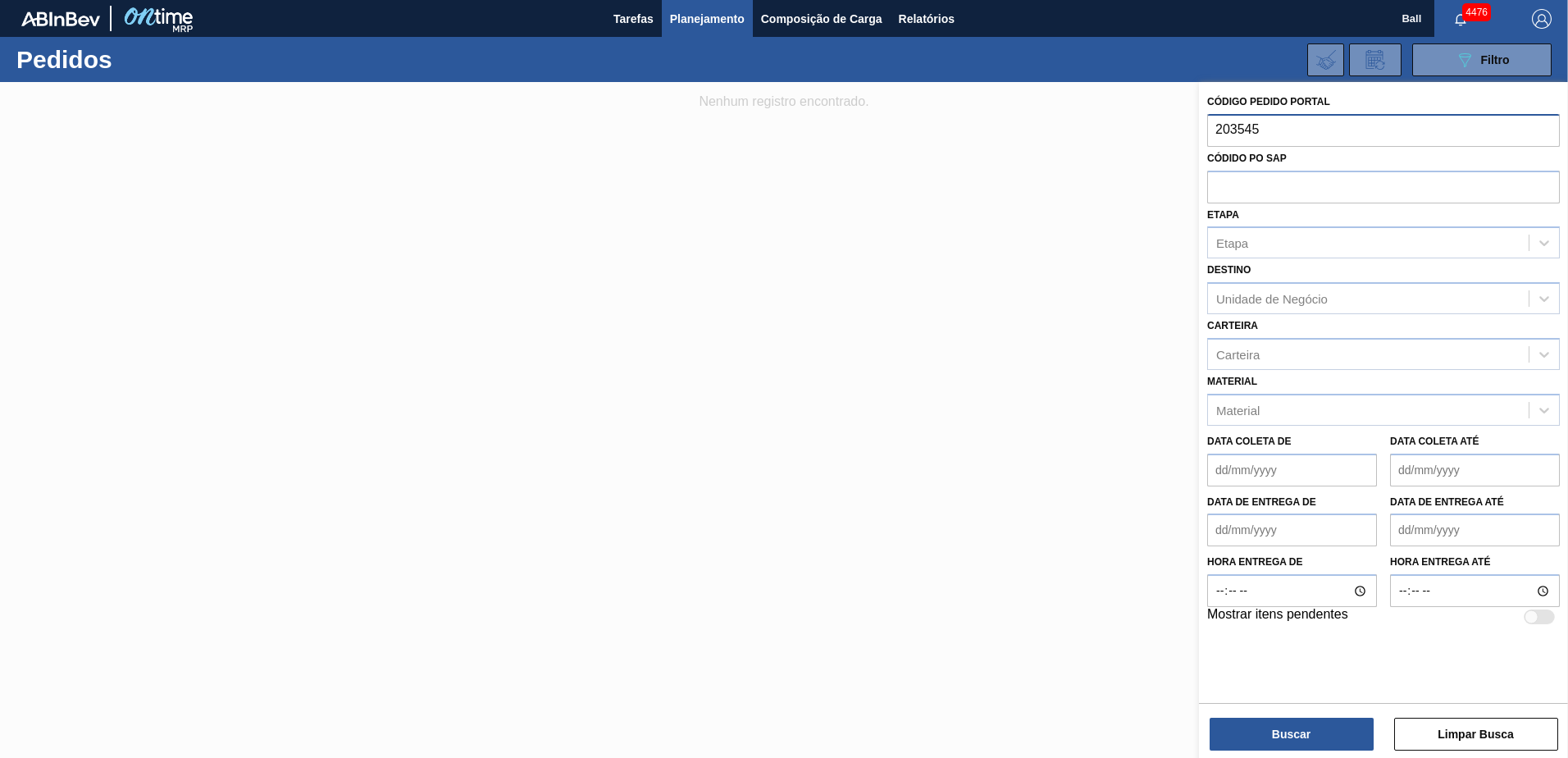
type input "2035452"
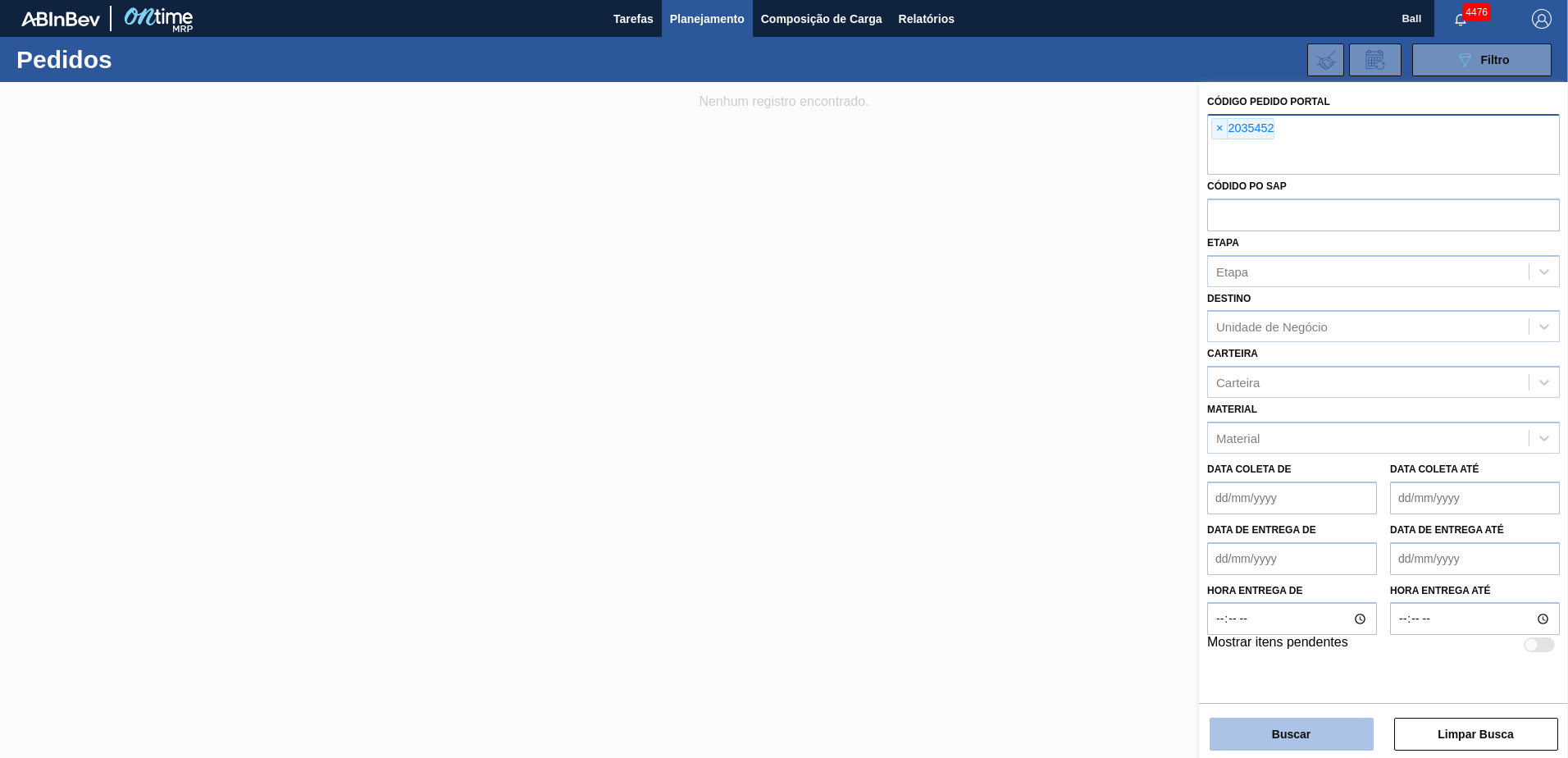
click at [1299, 724] on button "Buscar" at bounding box center [1290, 733] width 164 height 33
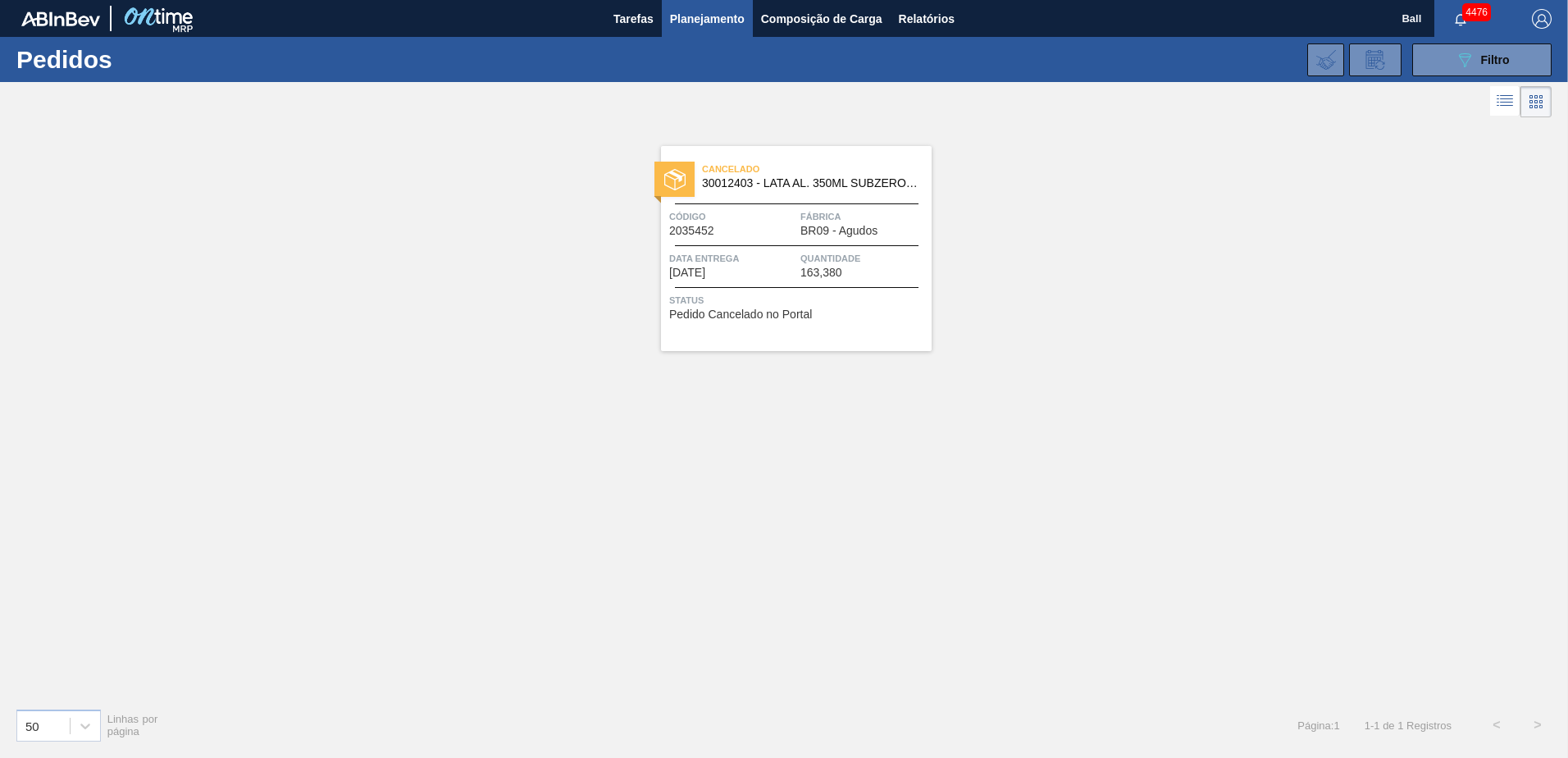
click at [784, 201] on div "Cancelado 30012403 - LATA AL. 350ML SUBZERO 429 Código 2035452 Fábrica BR09 - A…" at bounding box center [795, 248] width 271 height 205
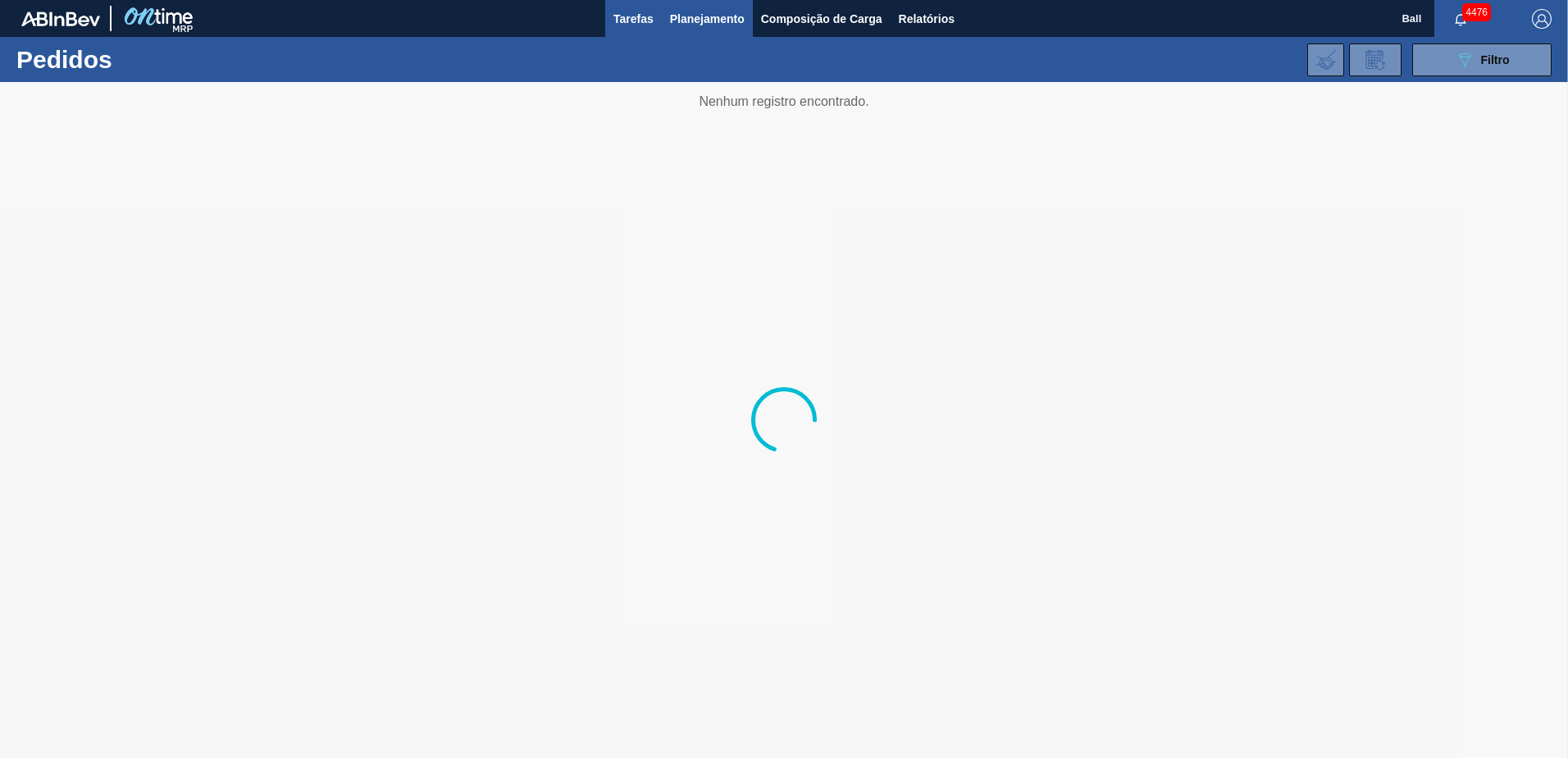
click at [629, 12] on span "Tarefas" at bounding box center [633, 19] width 41 height 20
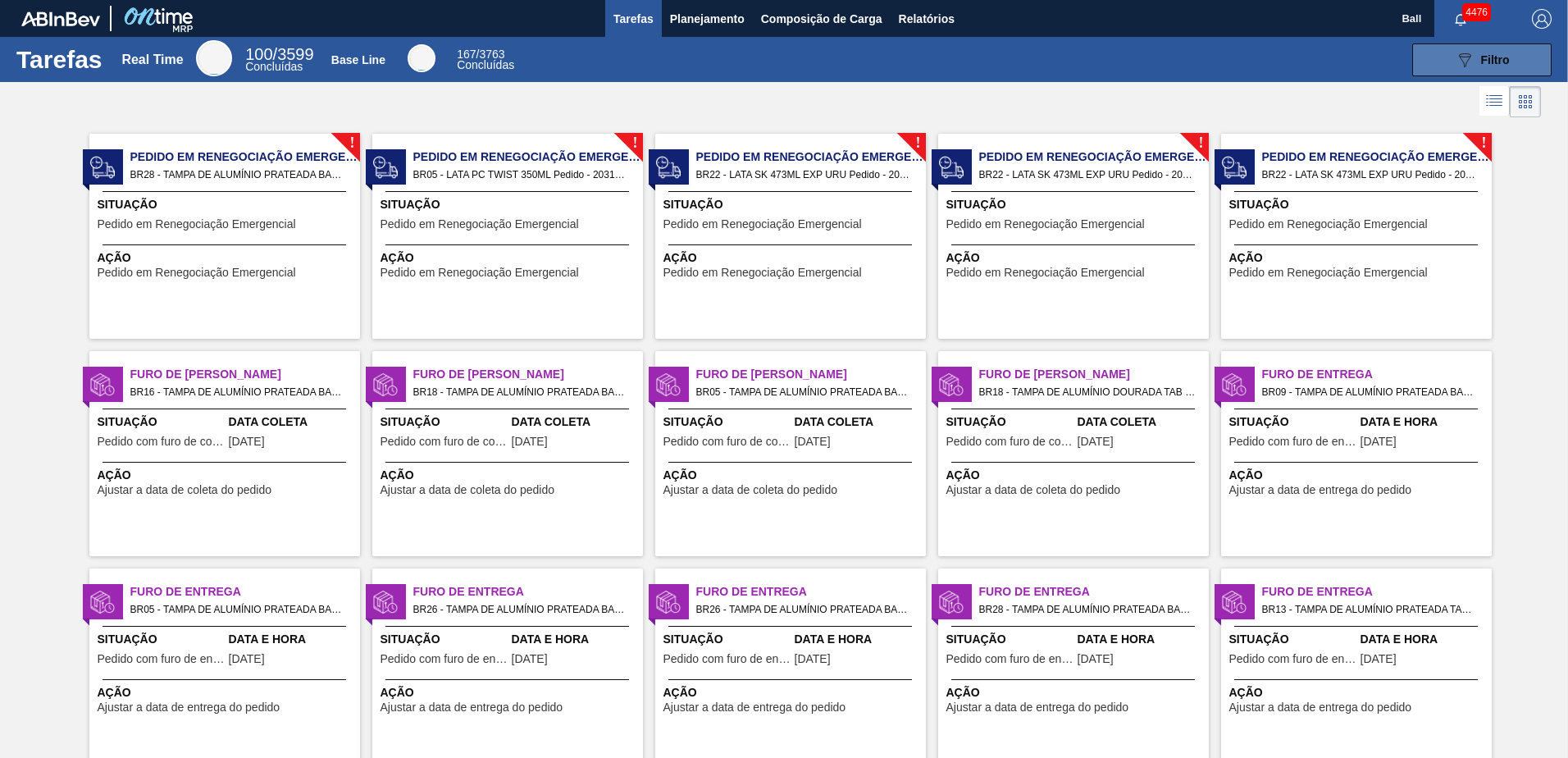
click at [1481, 56] on span "Filtro" at bounding box center [1495, 60] width 29 height 13
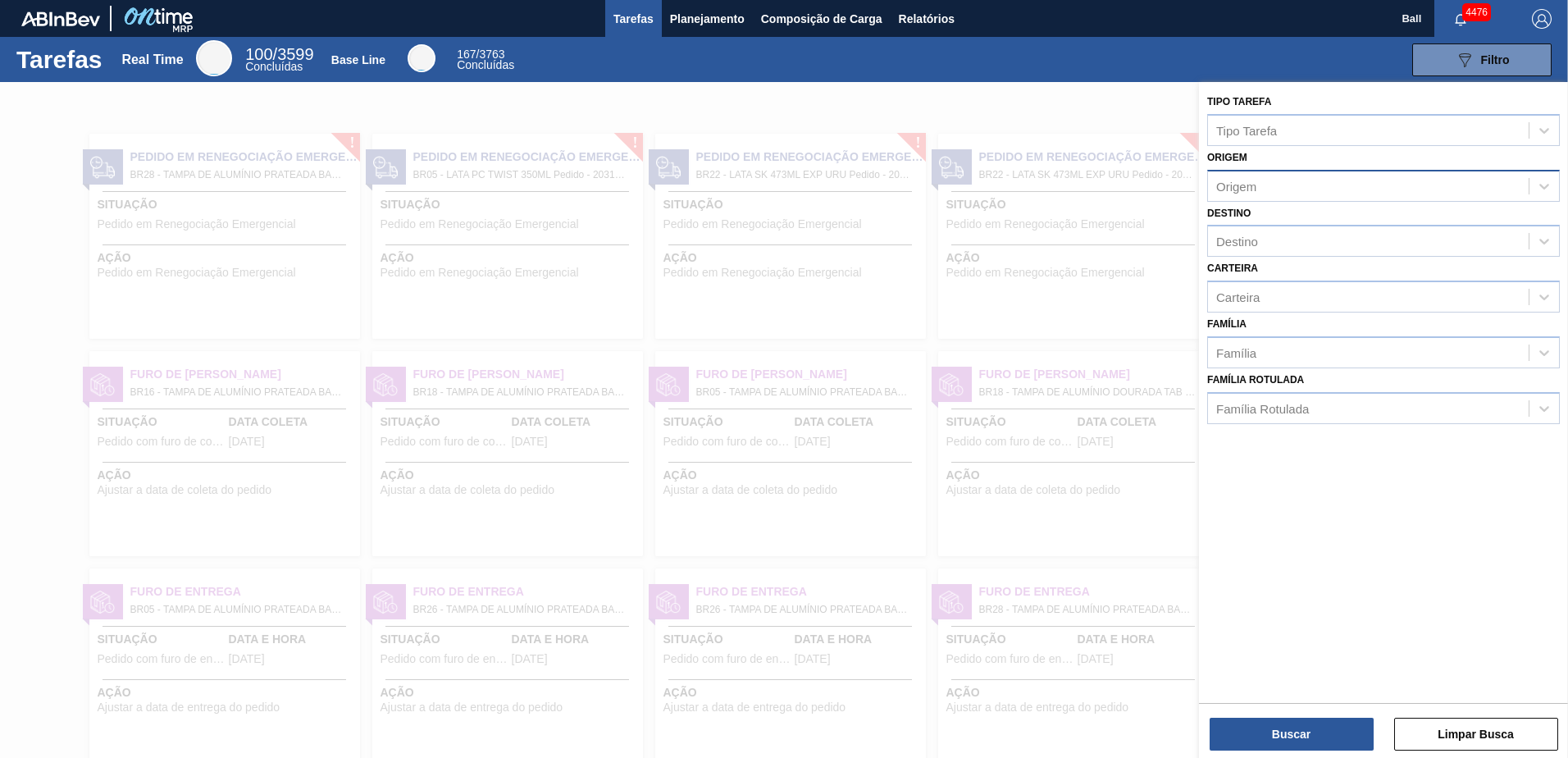
click at [1265, 187] on div "Origem" at bounding box center [1368, 186] width 320 height 24
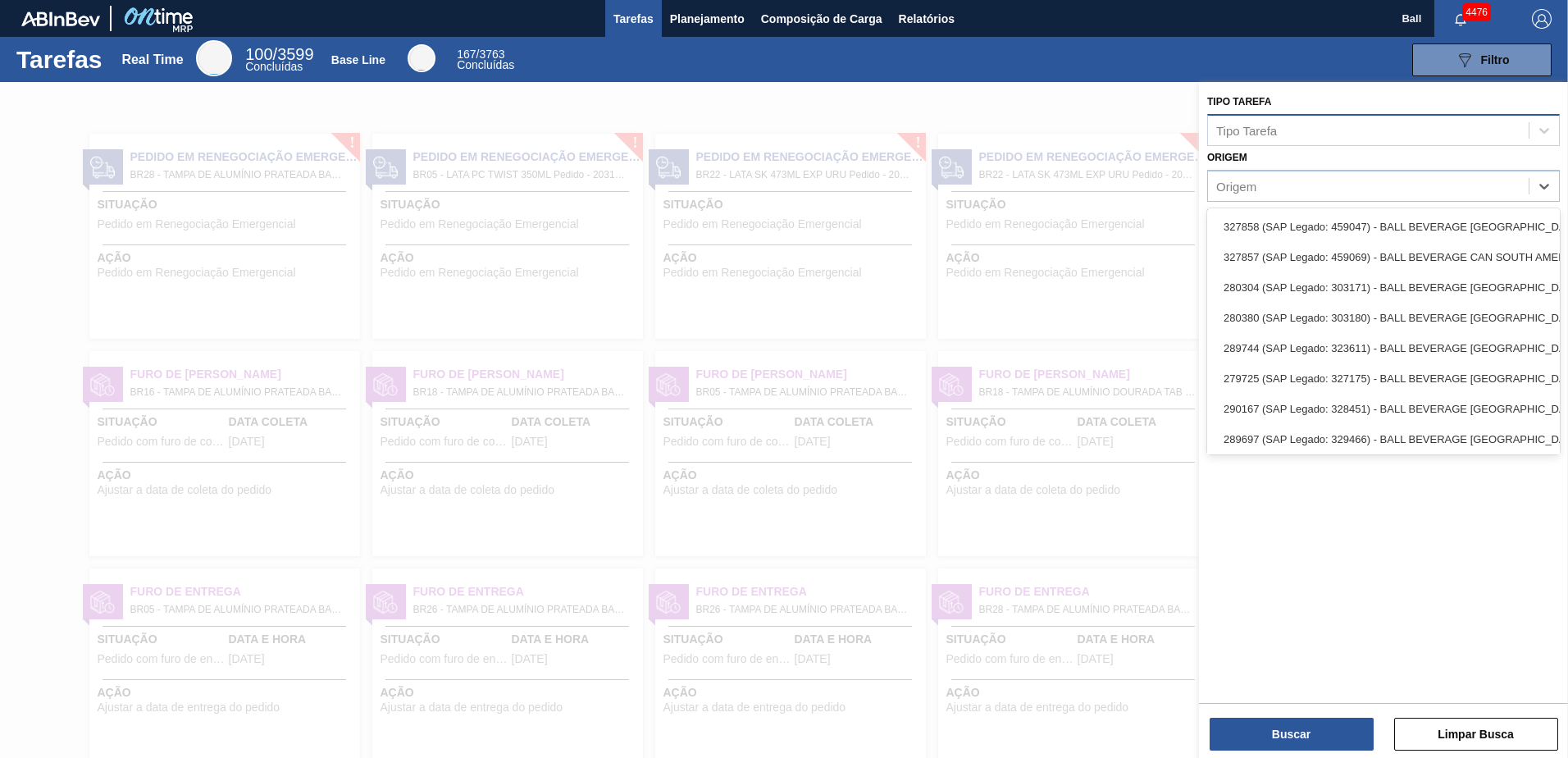
click at [1267, 137] on div "Tipo Tarefa" at bounding box center [1246, 130] width 60 height 14
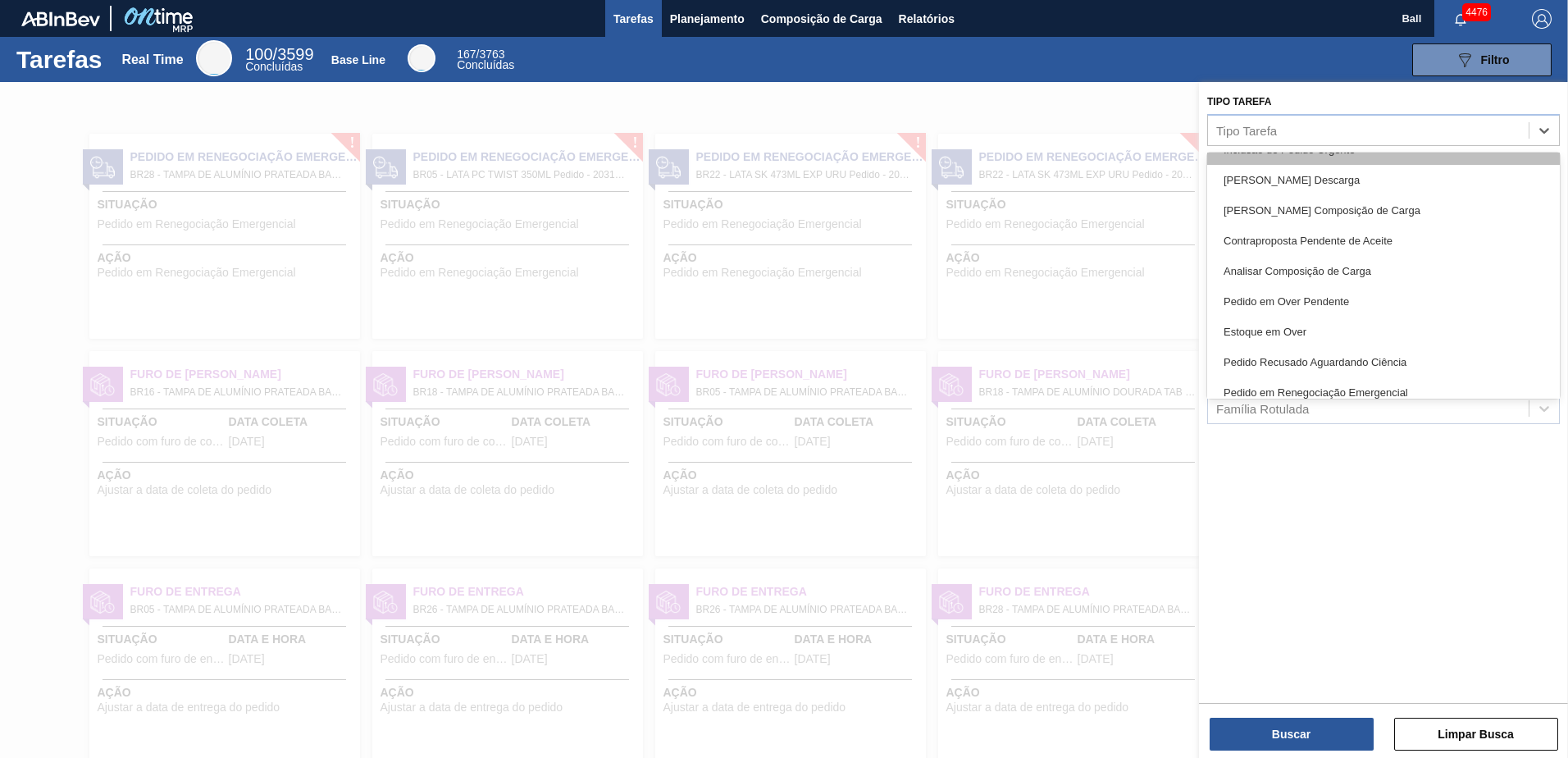
scroll to position [164, 0]
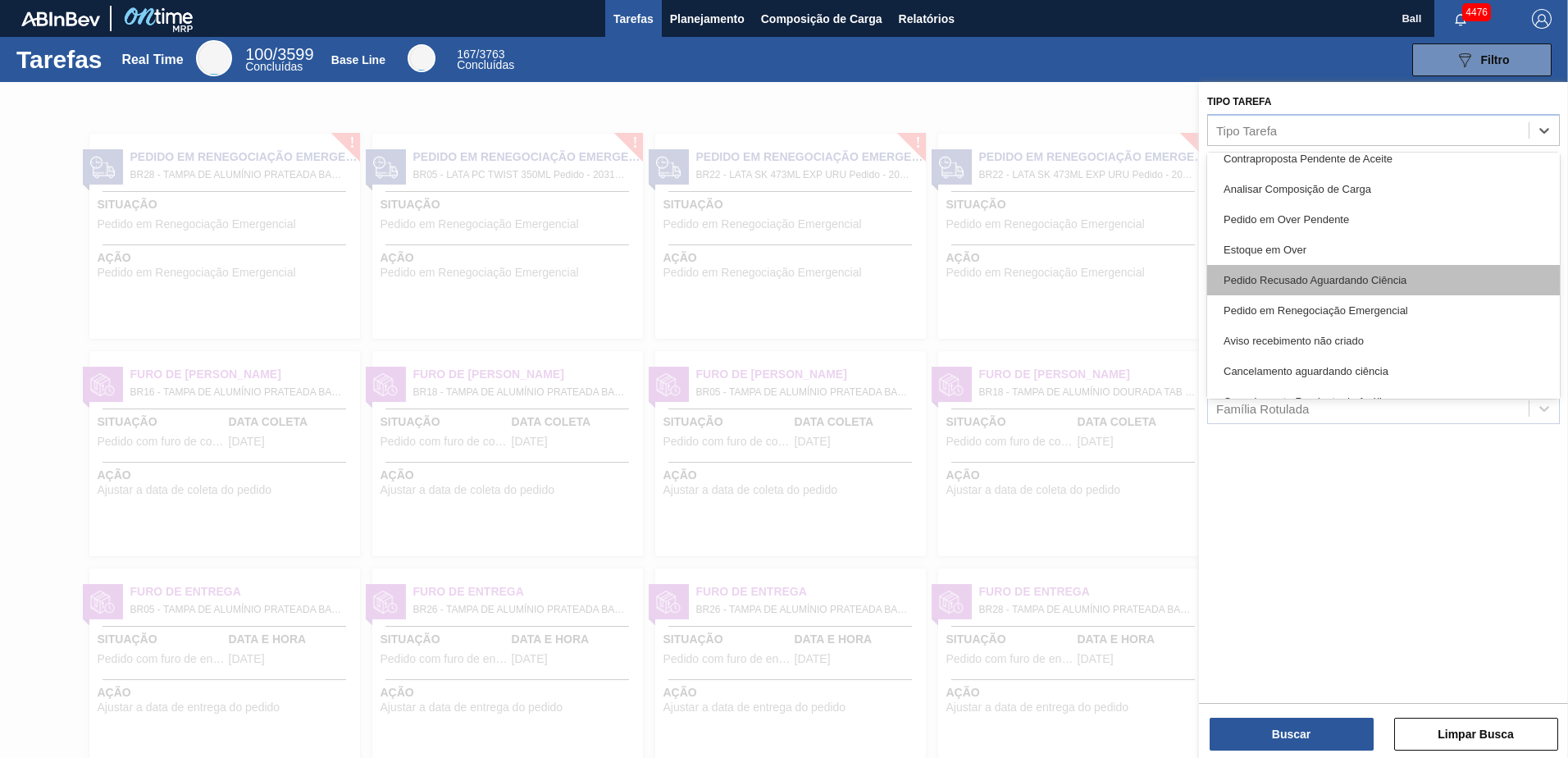
click at [1314, 273] on div "Pedido Recusado Aguardando Ciência" at bounding box center [1384, 280] width 353 height 31
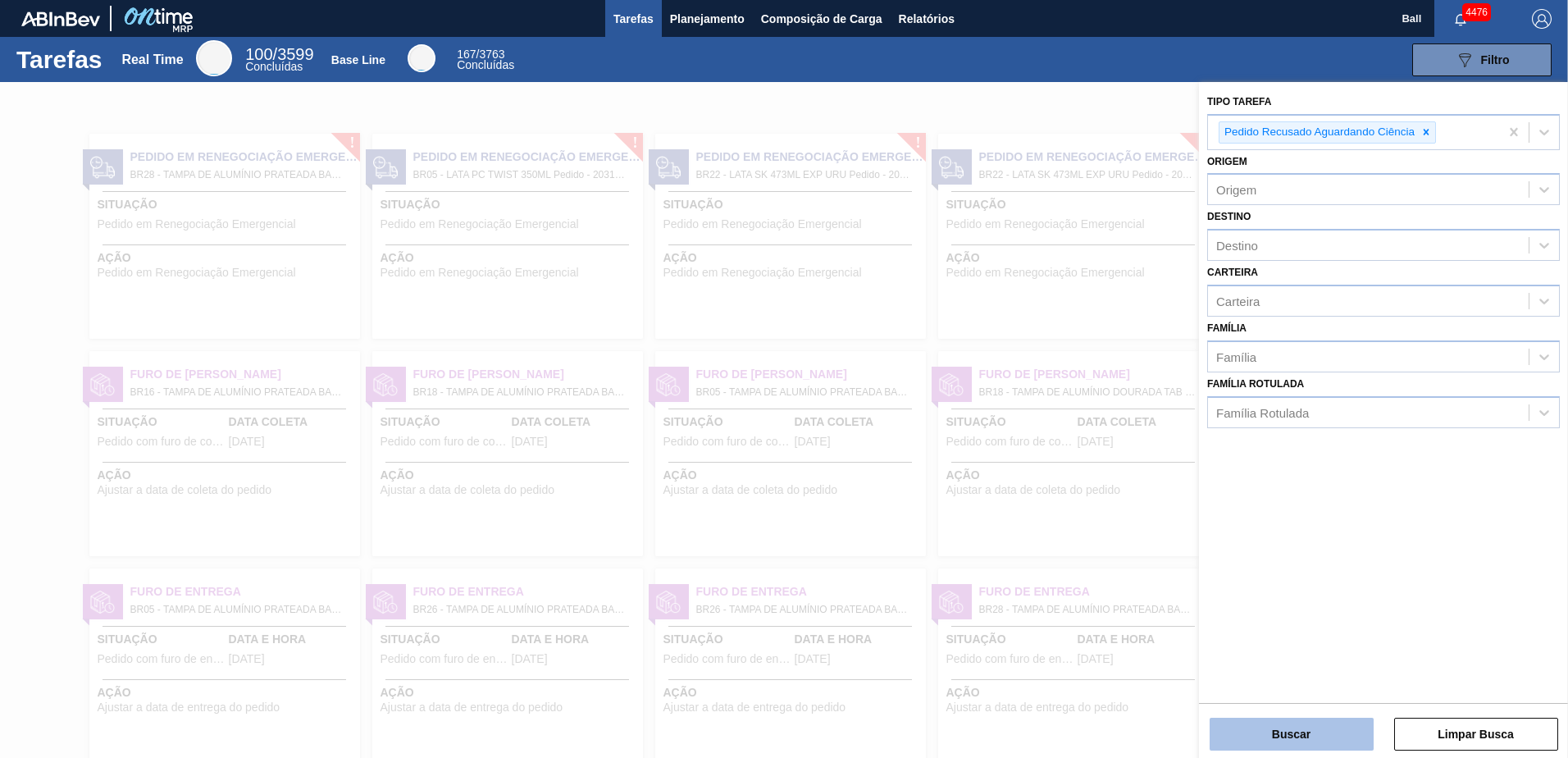
click at [1270, 725] on button "Buscar" at bounding box center [1290, 733] width 164 height 33
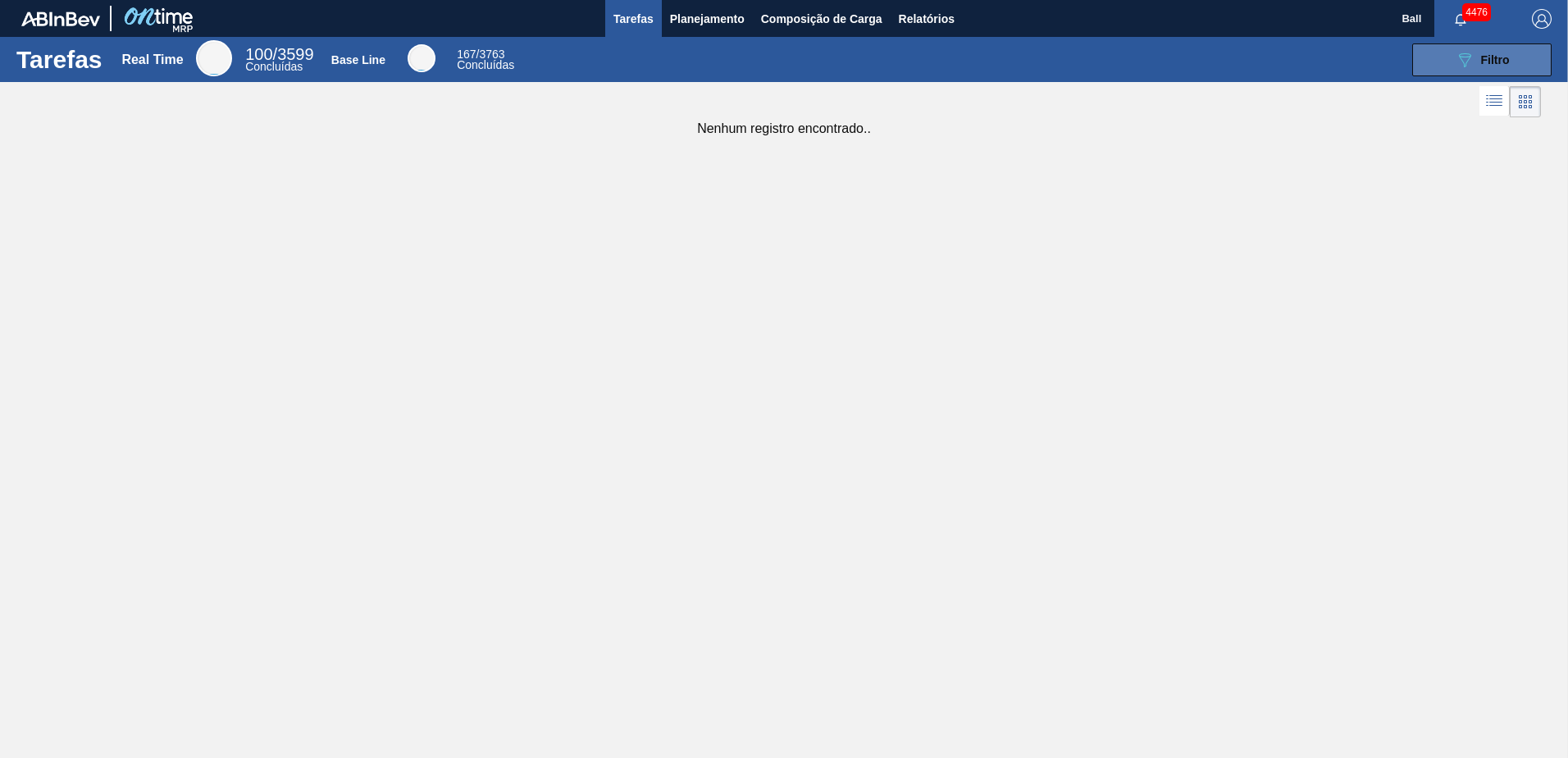
click at [1475, 60] on div "089F7B8B-B2A5-4AFE-B5C0-19BA573D28AC Filtro" at bounding box center [1482, 60] width 55 height 20
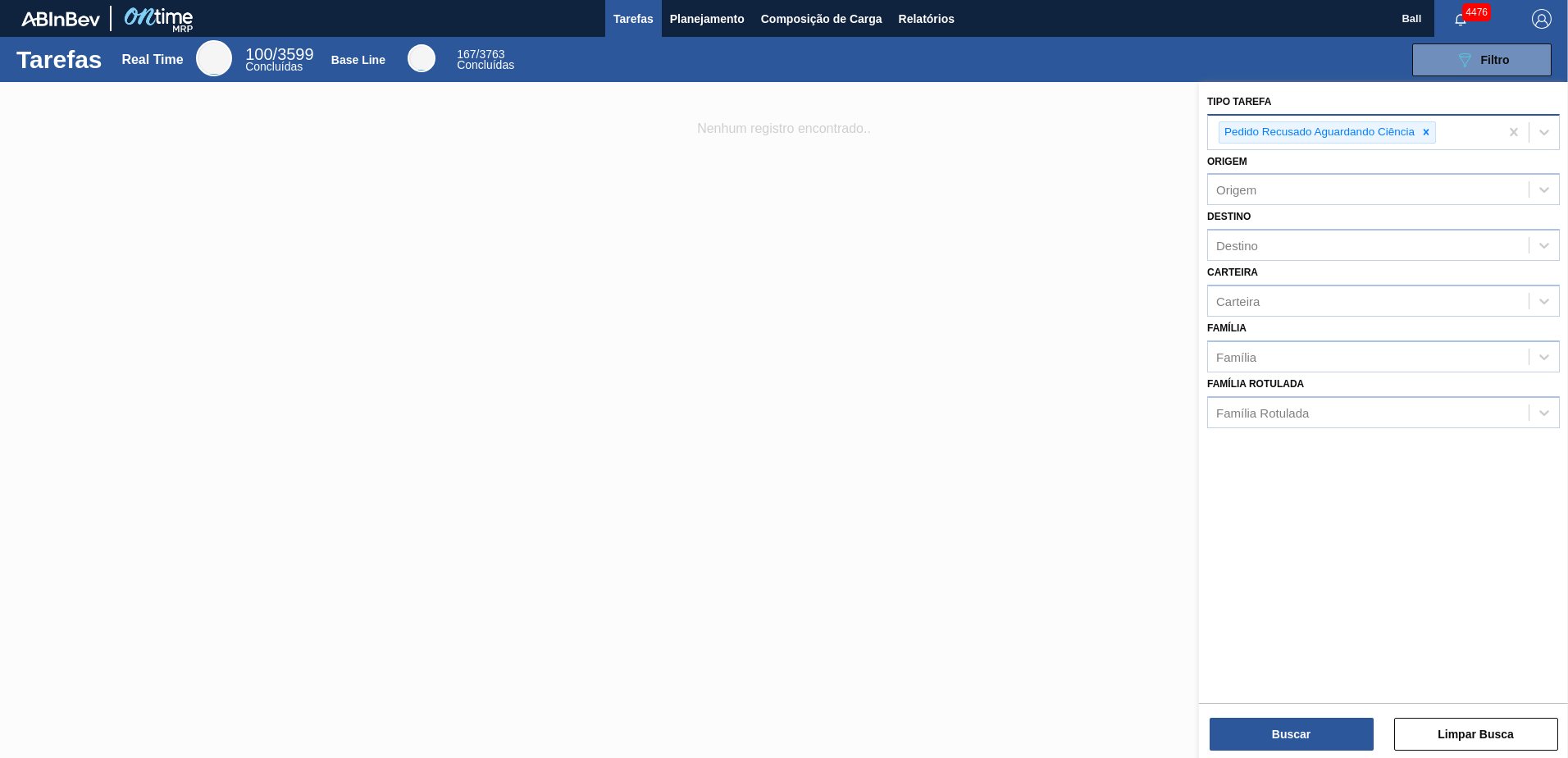
click at [1415, 128] on div "Pedido Recusado Aguardando Ciência" at bounding box center [1317, 132] width 197 height 21
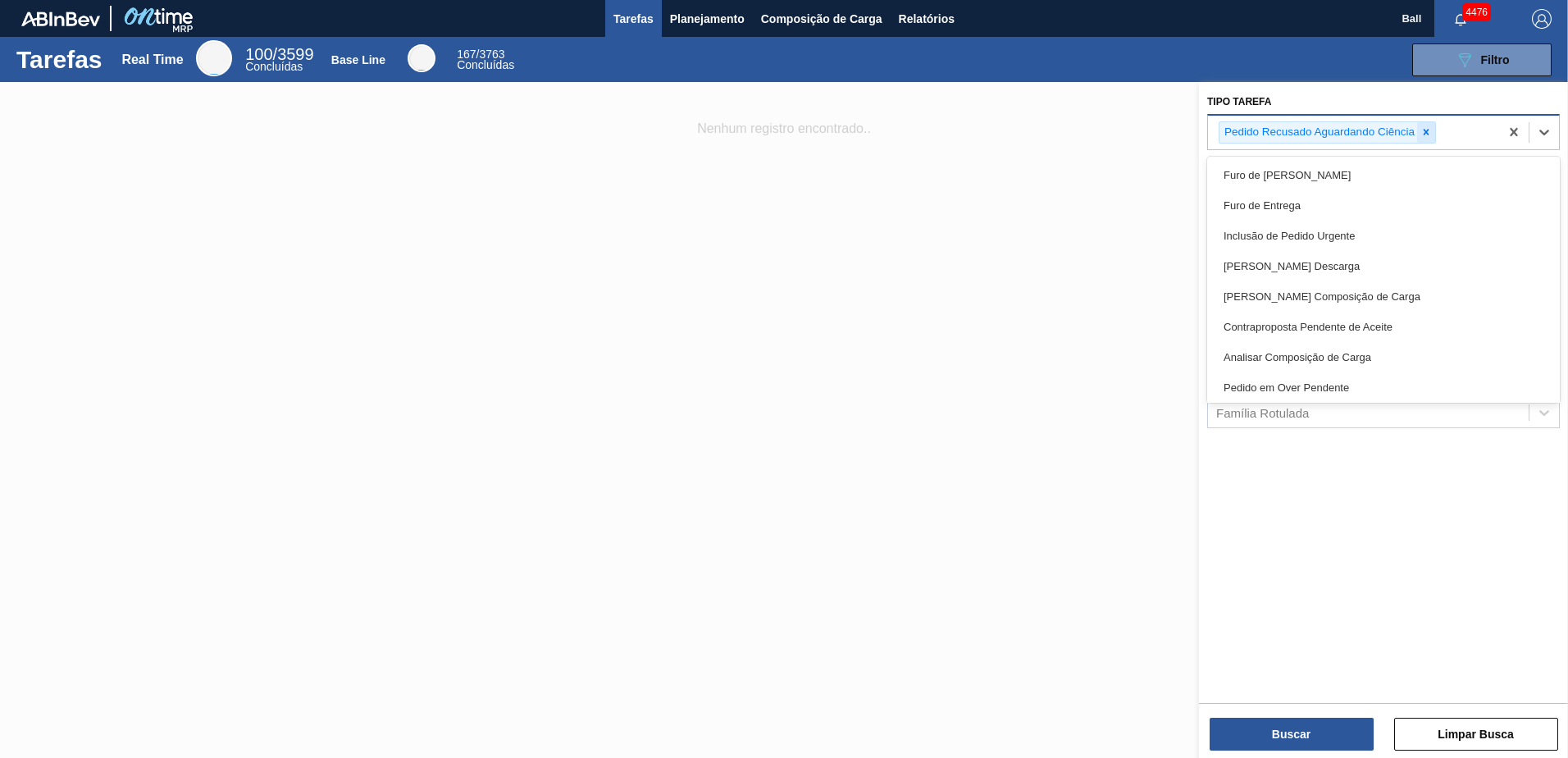
click at [1426, 134] on icon at bounding box center [1426, 132] width 12 height 12
